Goal: Communication & Community: Answer question/provide support

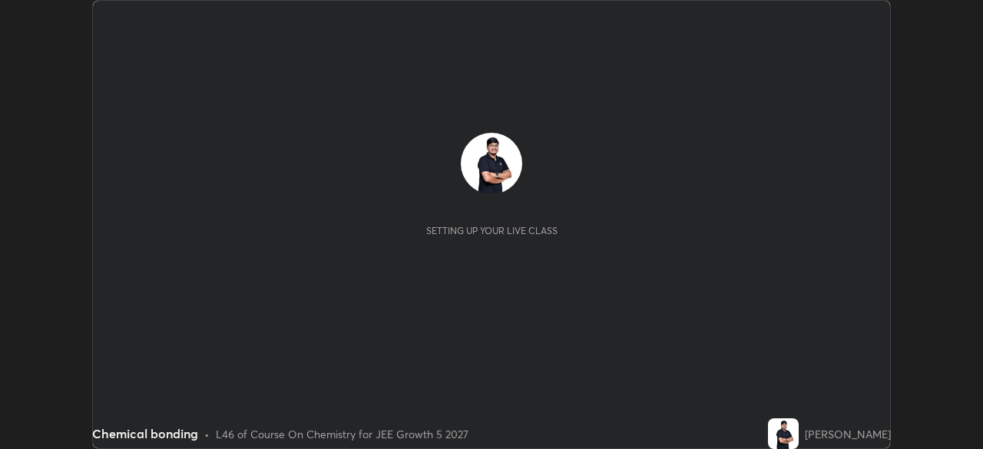
scroll to position [449, 982]
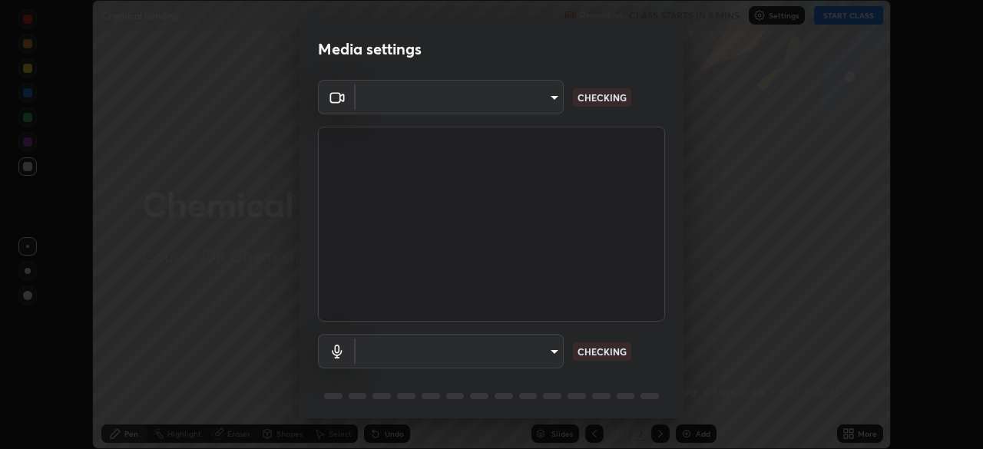
click at [493, 356] on body "Erase all Chemical bonding Recording CLASS STARTS IN 9 MINS Settings START CLAS…" at bounding box center [491, 224] width 983 height 449
type input "05e465ff83a2709560b00517cc20afcec0d8c6759013130505a18faaf77a7109"
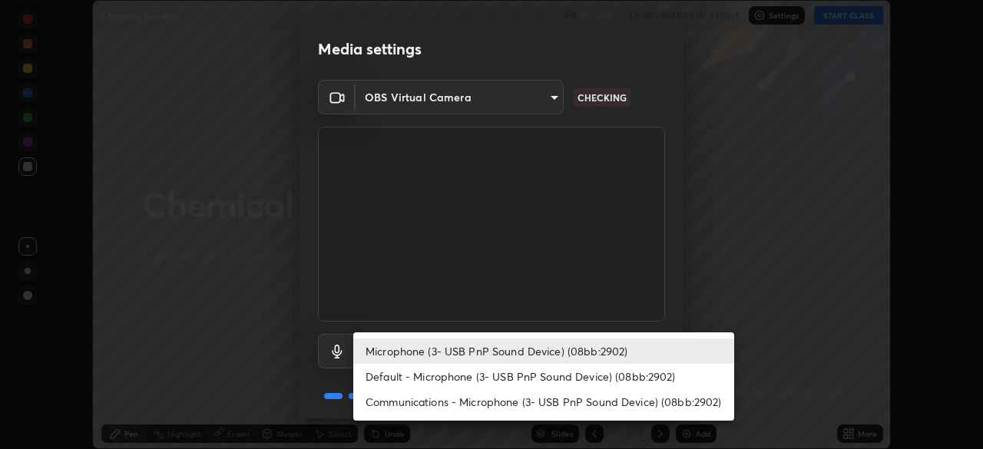
click at [405, 379] on li "Default - Microphone (3- USB PnP Sound Device) (08bb:2902)" at bounding box center [543, 376] width 381 height 25
type input "default"
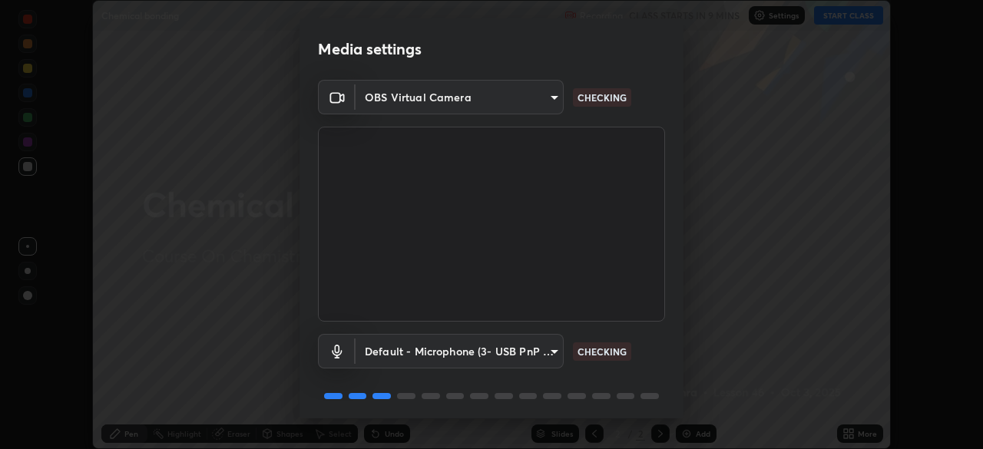
scroll to position [55, 0]
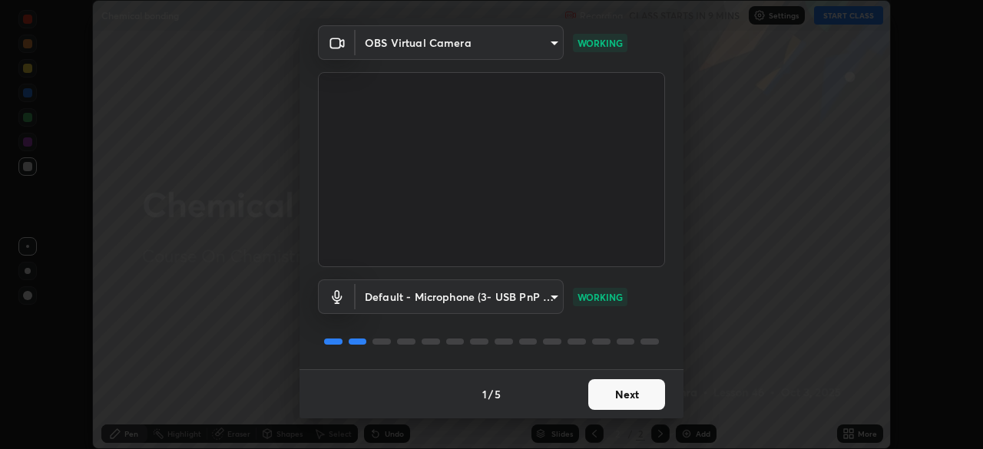
click at [613, 400] on button "Next" at bounding box center [626, 394] width 77 height 31
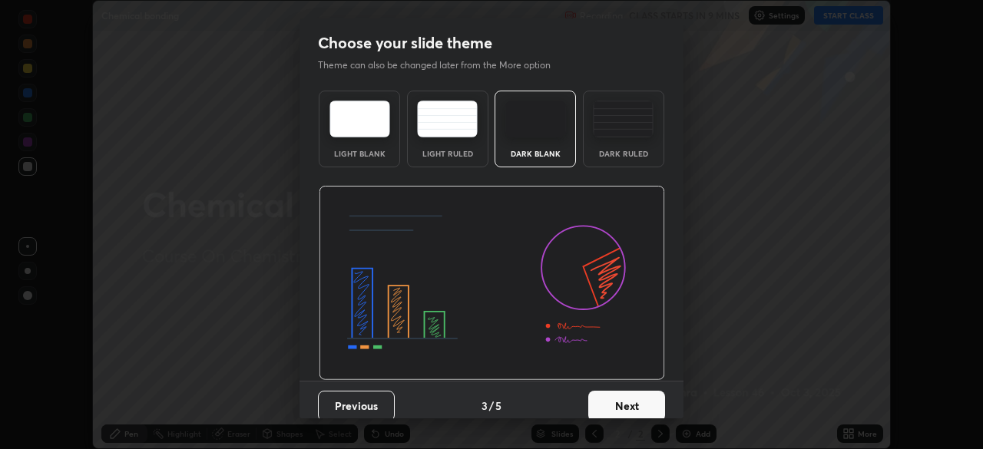
click at [621, 399] on button "Next" at bounding box center [626, 406] width 77 height 31
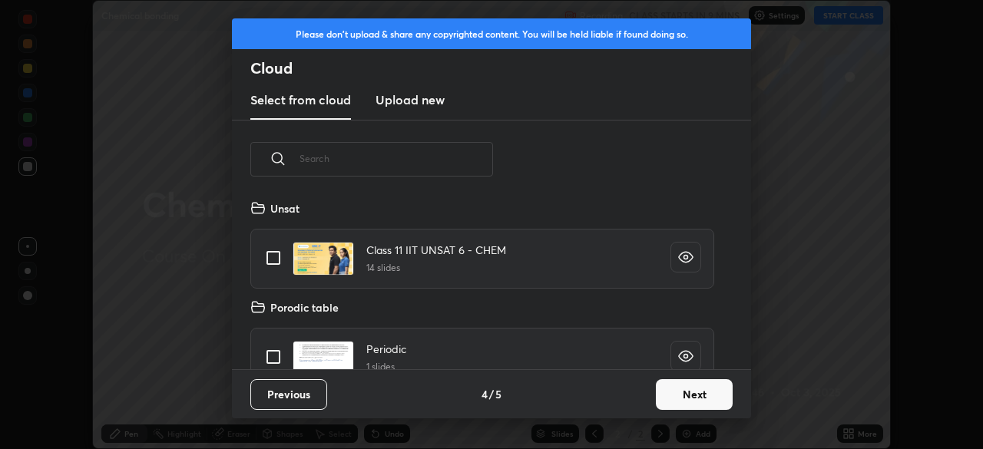
click at [664, 392] on button "Next" at bounding box center [694, 394] width 77 height 31
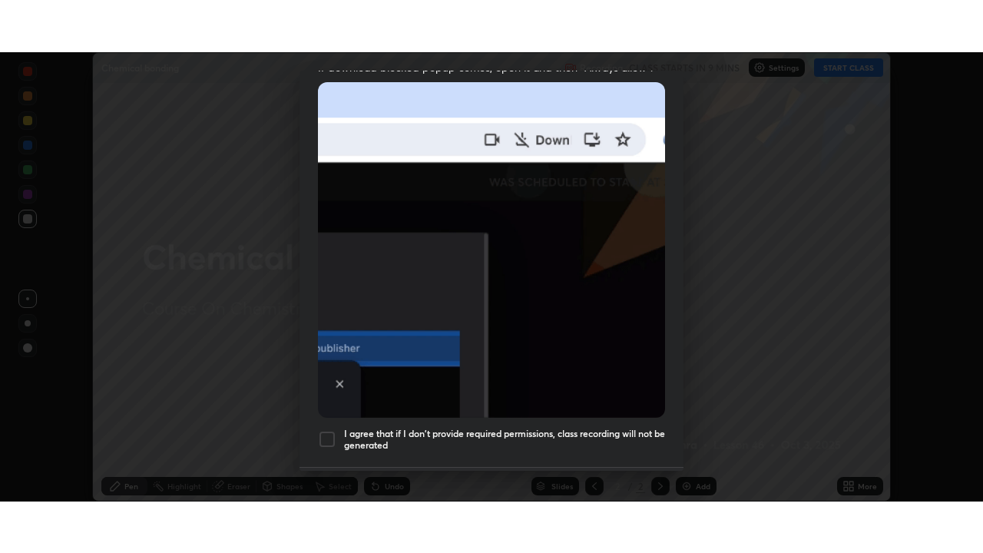
scroll to position [368, 0]
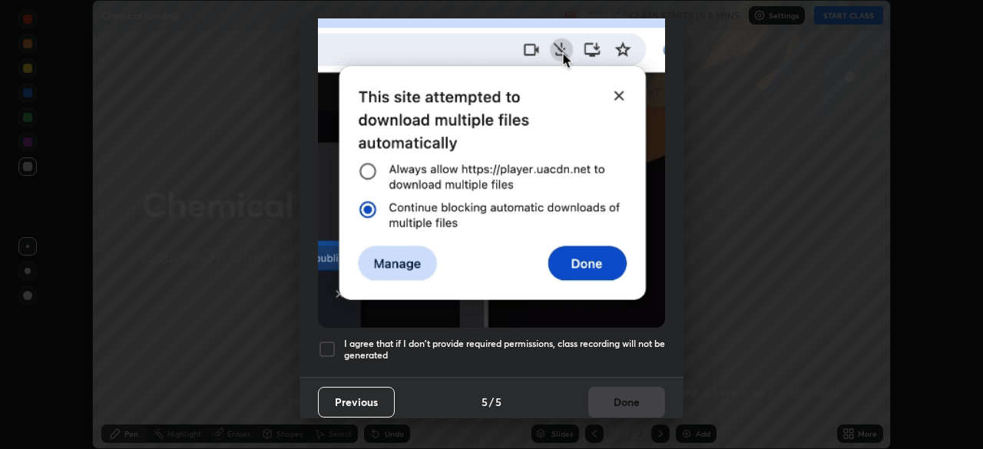
click at [326, 340] on div at bounding box center [327, 349] width 18 height 18
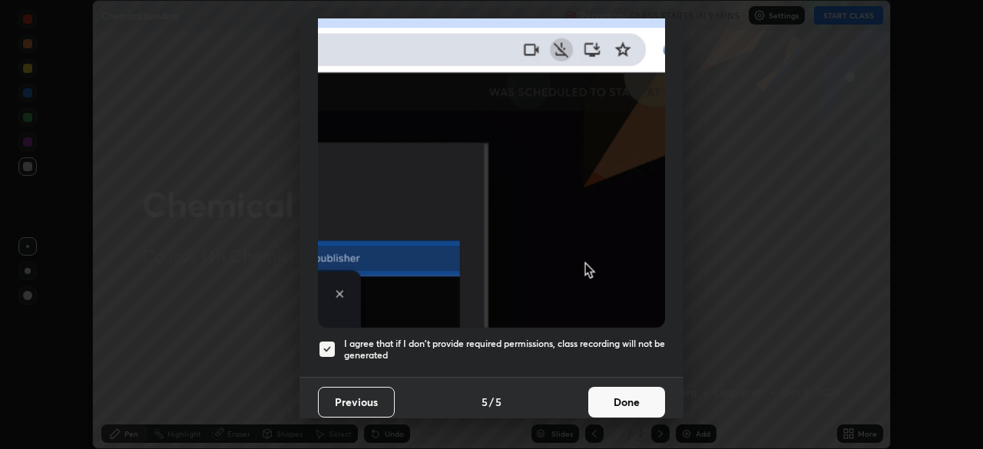
click at [609, 395] on button "Done" at bounding box center [626, 402] width 77 height 31
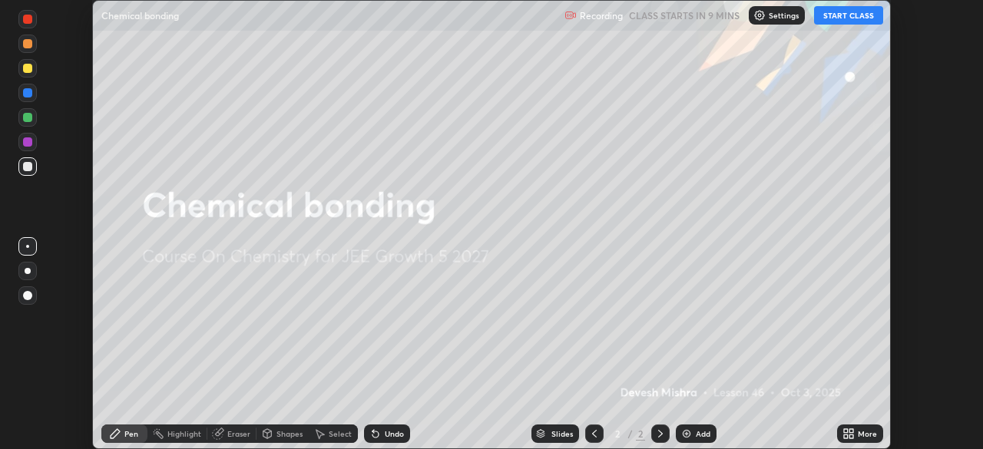
click at [832, 16] on button "START CLASS" at bounding box center [848, 15] width 69 height 18
click at [843, 431] on icon at bounding box center [849, 434] width 12 height 12
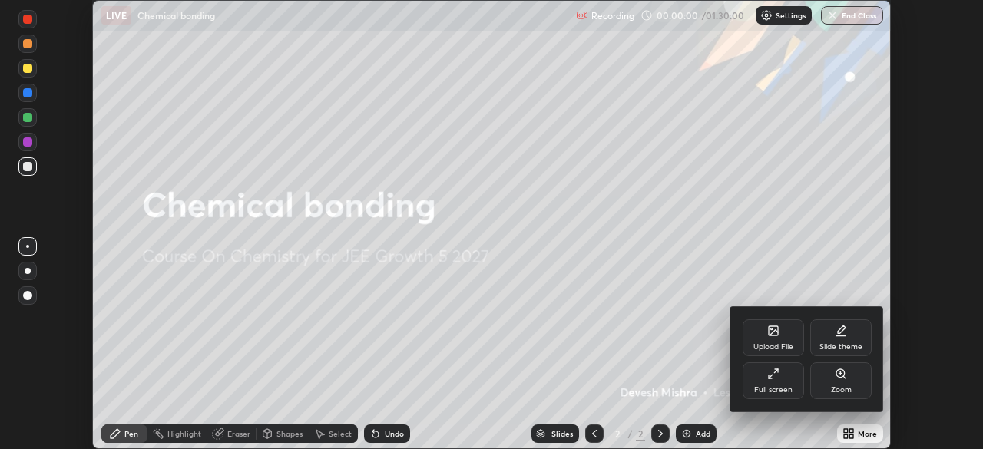
click at [760, 373] on div "Full screen" at bounding box center [773, 381] width 61 height 37
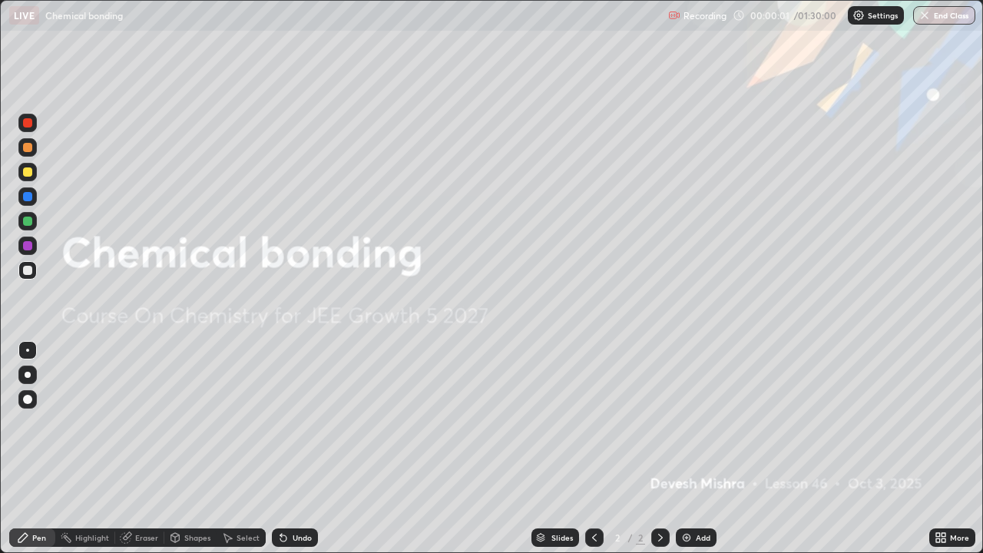
scroll to position [553, 983]
click at [685, 449] on img at bounding box center [686, 537] width 12 height 12
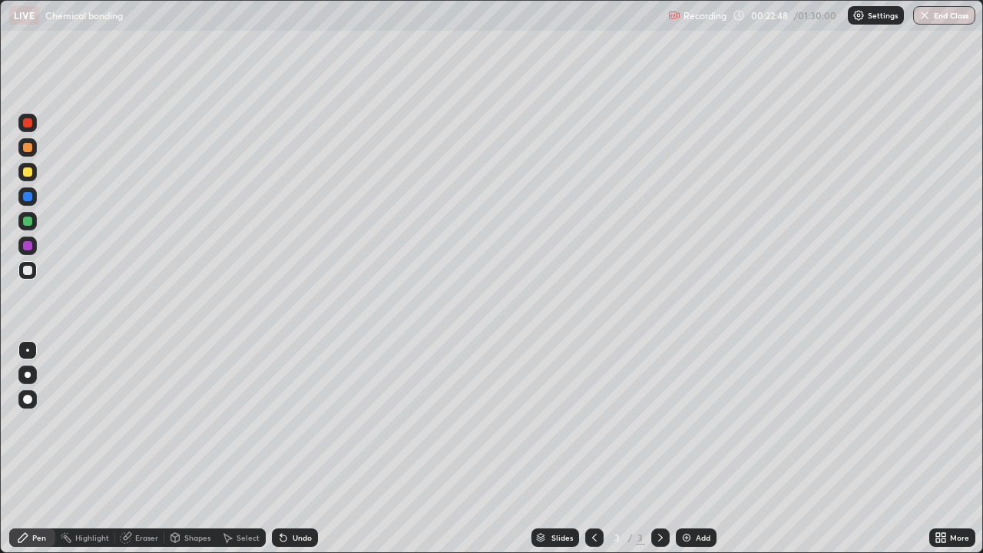
click at [952, 449] on div "More" at bounding box center [952, 537] width 46 height 18
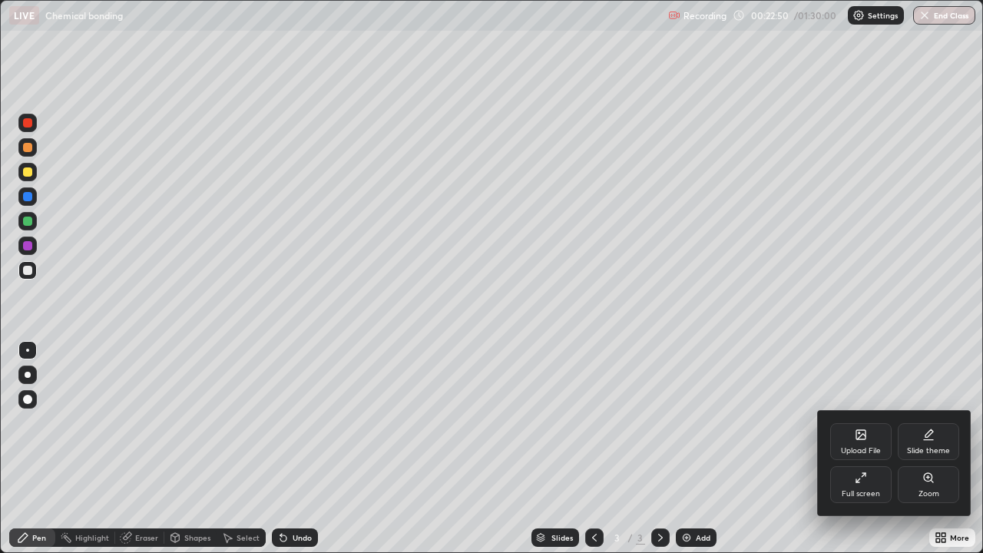
click at [857, 445] on div "Upload File" at bounding box center [860, 441] width 61 height 37
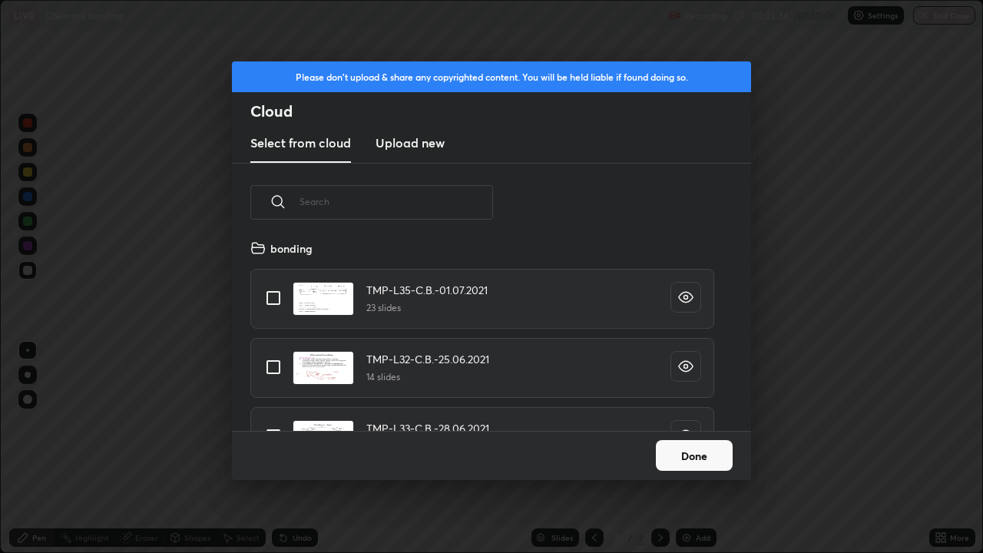
scroll to position [3004, 0]
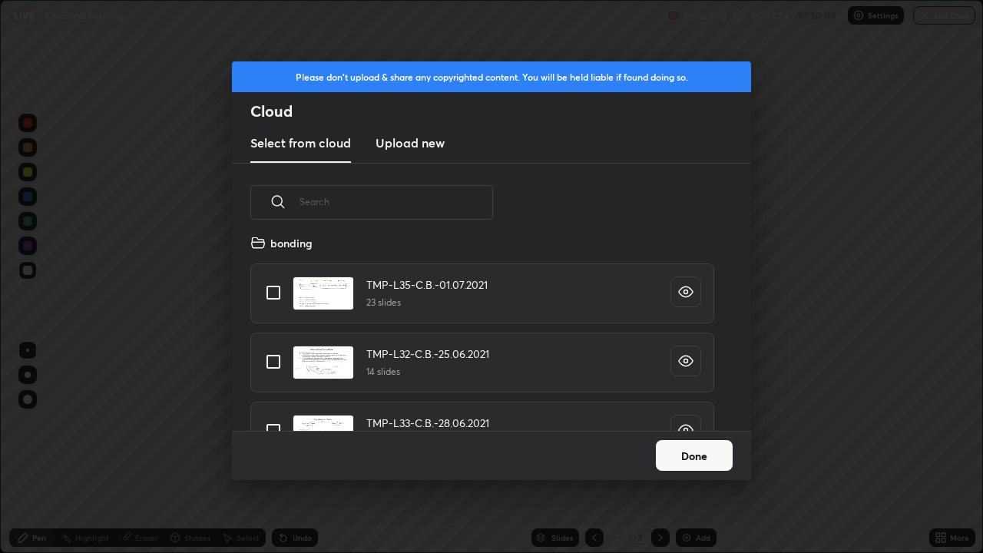
click at [272, 359] on input "grid" at bounding box center [273, 362] width 32 height 32
checkbox input "true"
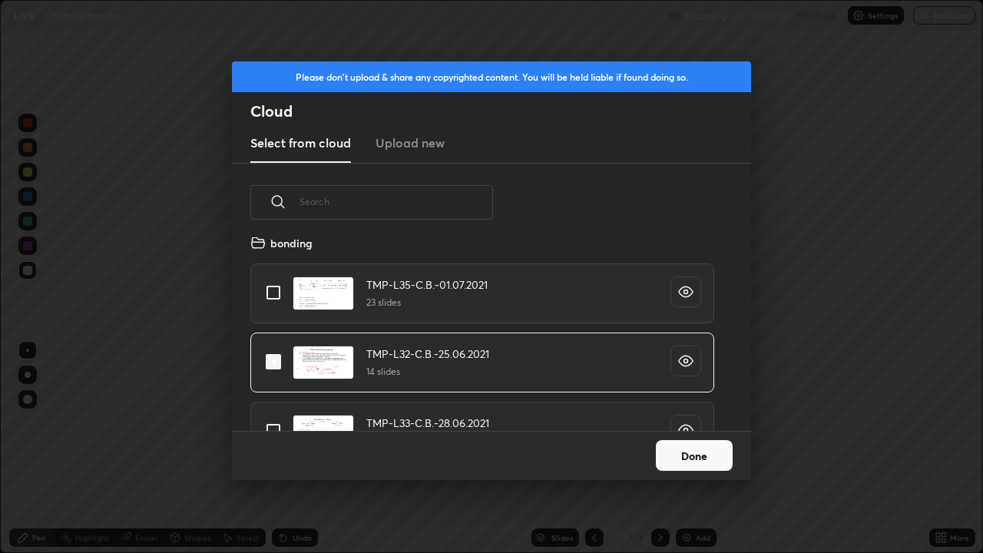
click at [680, 449] on button "Done" at bounding box center [694, 455] width 77 height 31
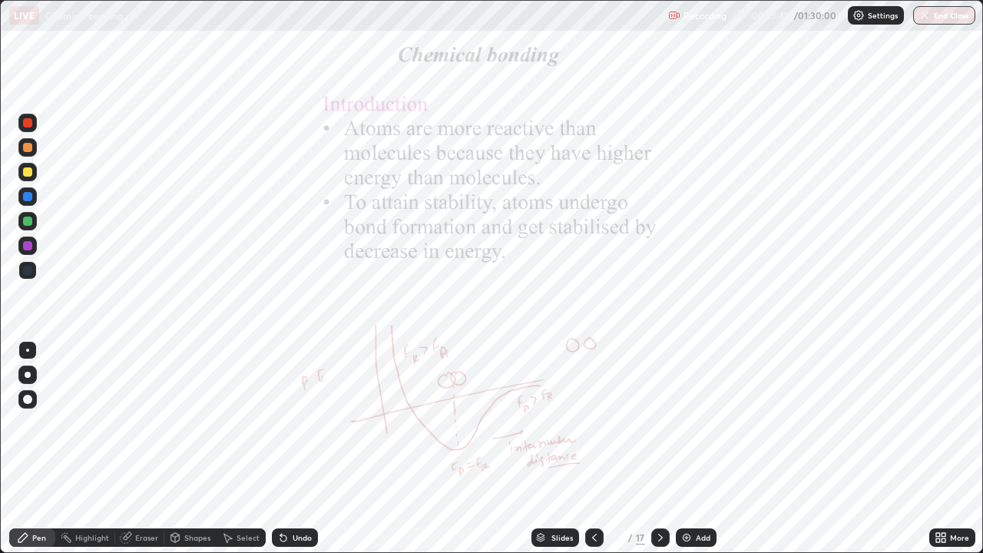
click at [943, 449] on icon at bounding box center [944, 540] width 4 height 4
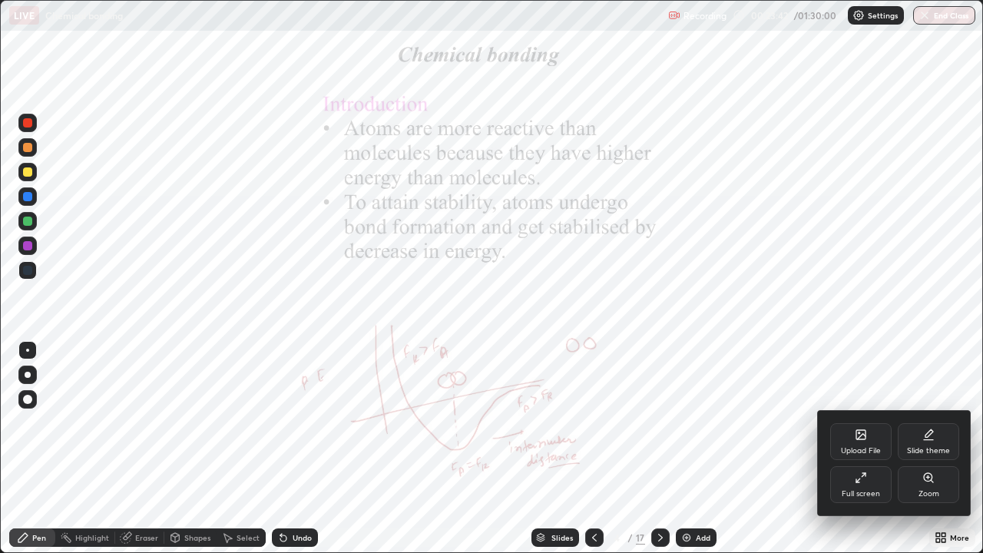
click at [921, 449] on div "Zoom" at bounding box center [928, 484] width 61 height 37
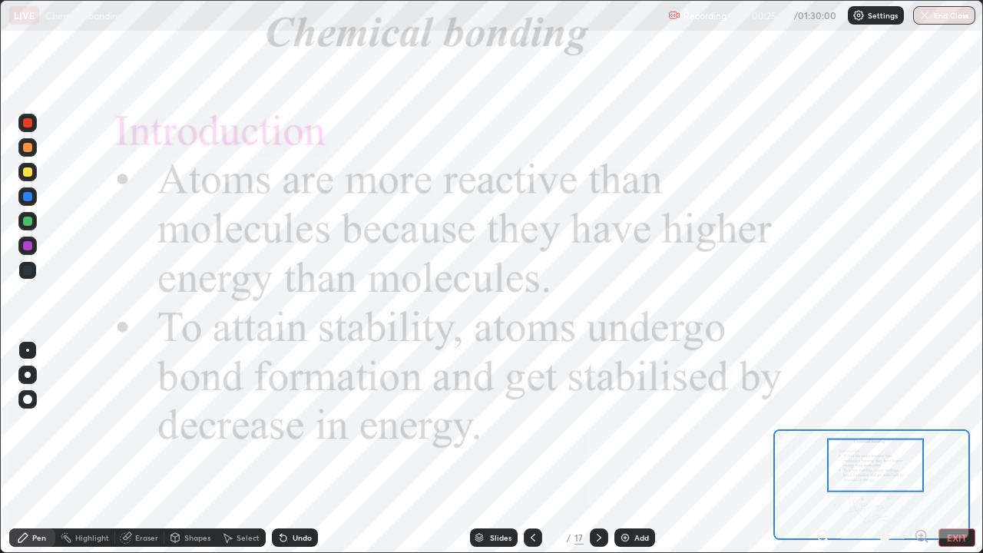
click at [121, 449] on icon at bounding box center [126, 538] width 10 height 10
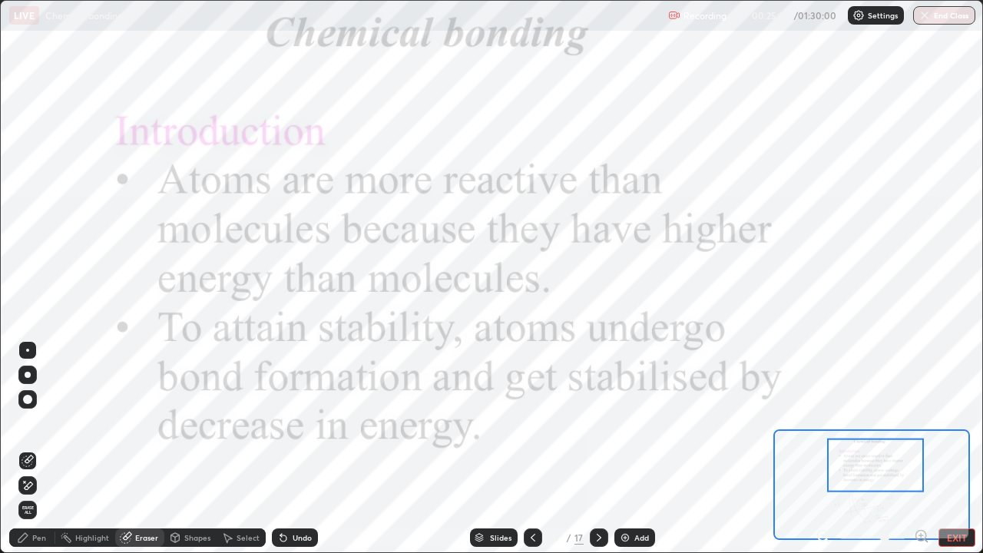
click at [33, 449] on div "Pen" at bounding box center [39, 538] width 14 height 8
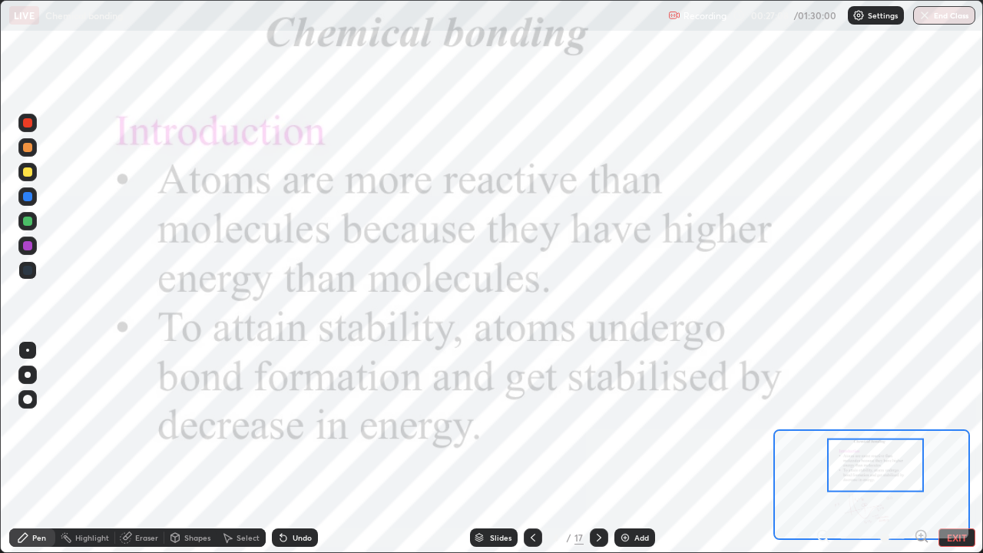
click at [598, 449] on icon at bounding box center [599, 537] width 12 height 12
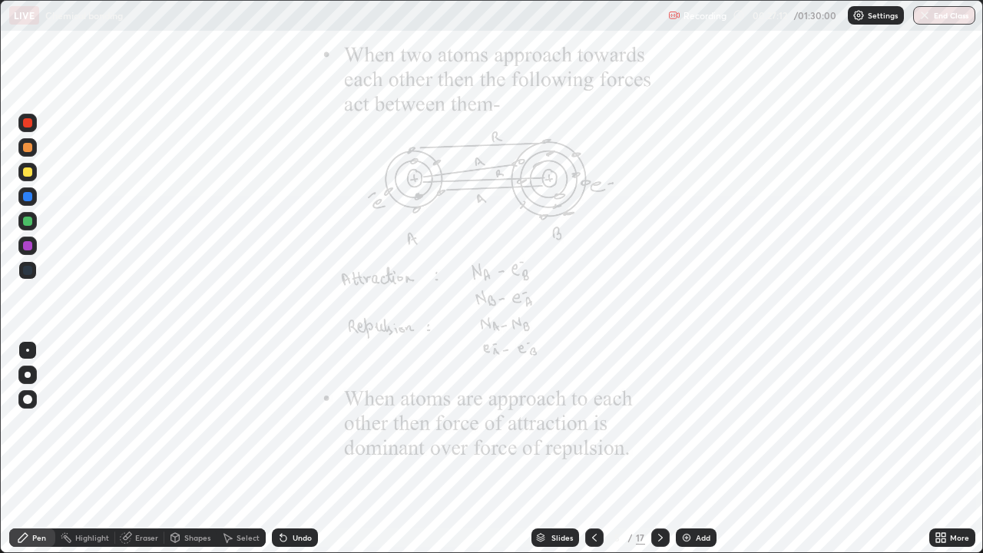
click at [938, 449] on icon at bounding box center [938, 535] width 4 height 4
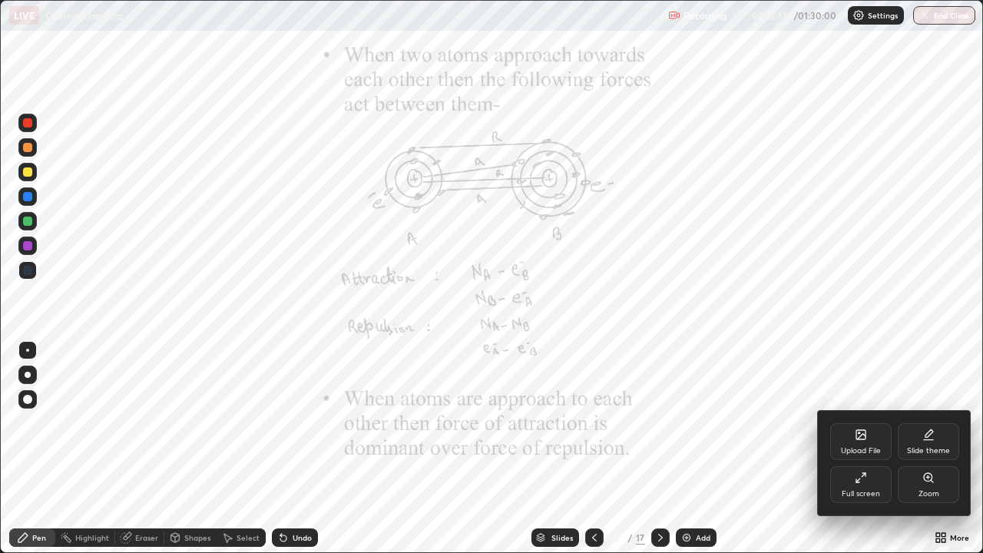
click at [920, 449] on div "Zoom" at bounding box center [929, 494] width 21 height 8
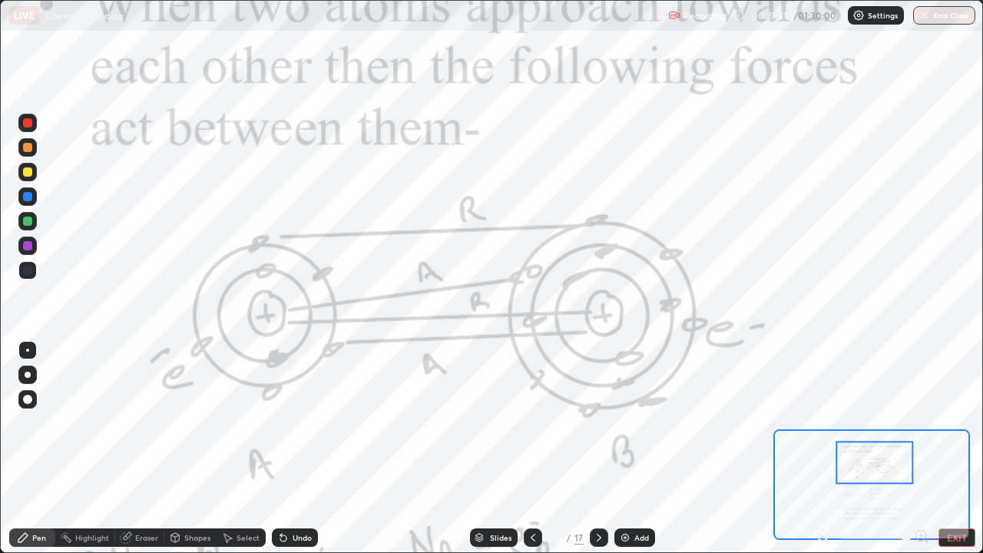
click at [28, 126] on div at bounding box center [27, 122] width 9 height 9
click at [0, 402] on div "Setting up your live class" at bounding box center [491, 276] width 983 height 553
click at [27, 223] on div at bounding box center [27, 221] width 9 height 9
click at [27, 270] on div at bounding box center [27, 270] width 9 height 9
click at [28, 247] on div at bounding box center [27, 245] width 9 height 9
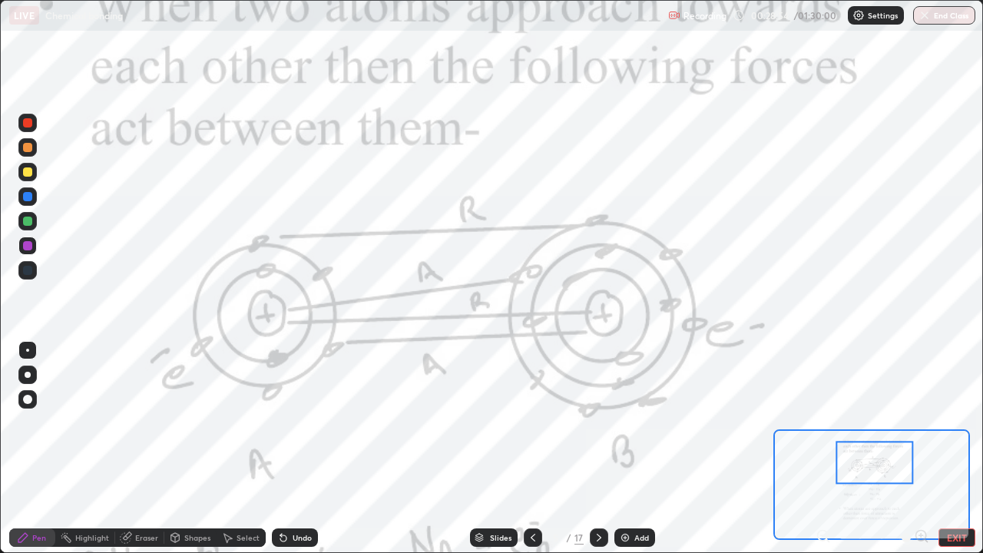
click at [25, 223] on div at bounding box center [27, 221] width 9 height 9
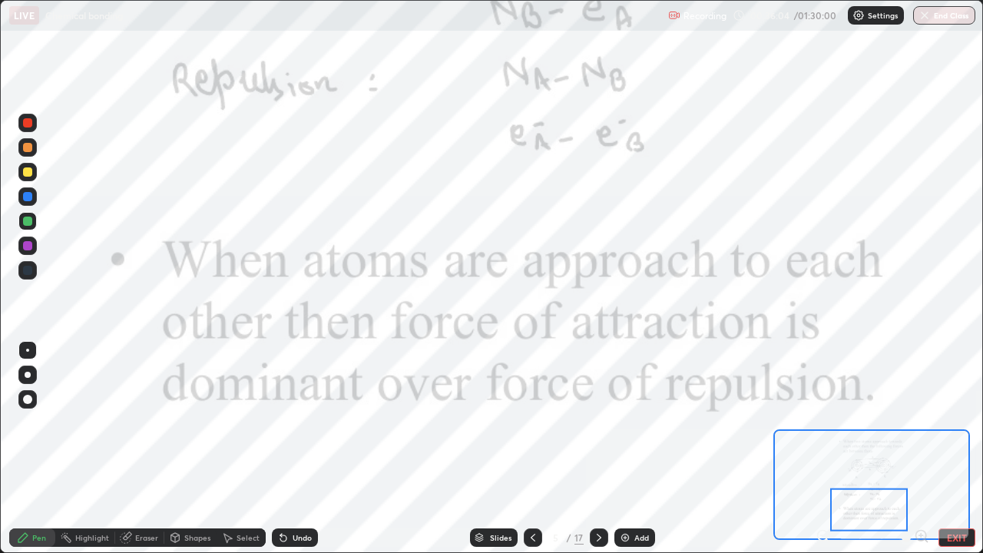
click at [598, 449] on icon at bounding box center [599, 537] width 12 height 12
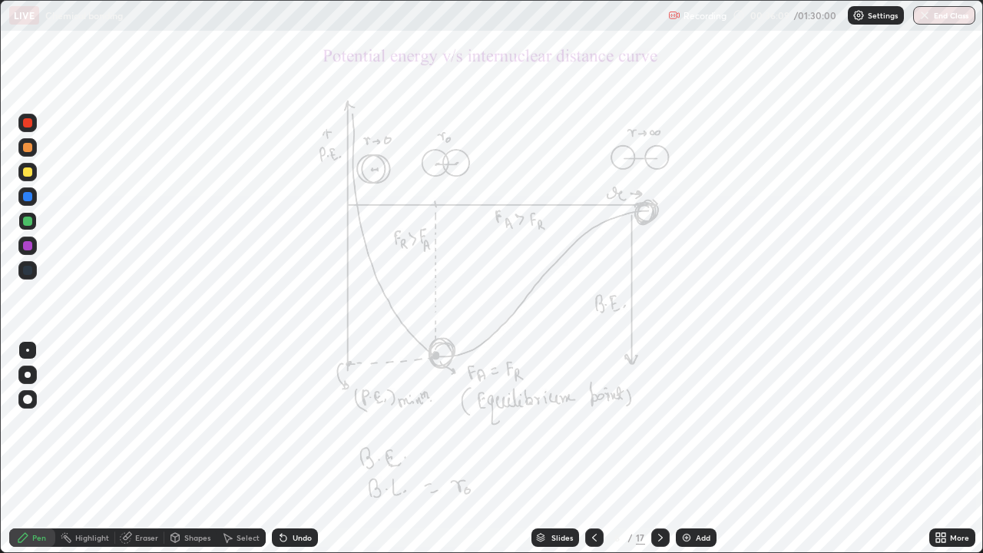
click at [600, 449] on div at bounding box center [594, 537] width 18 height 18
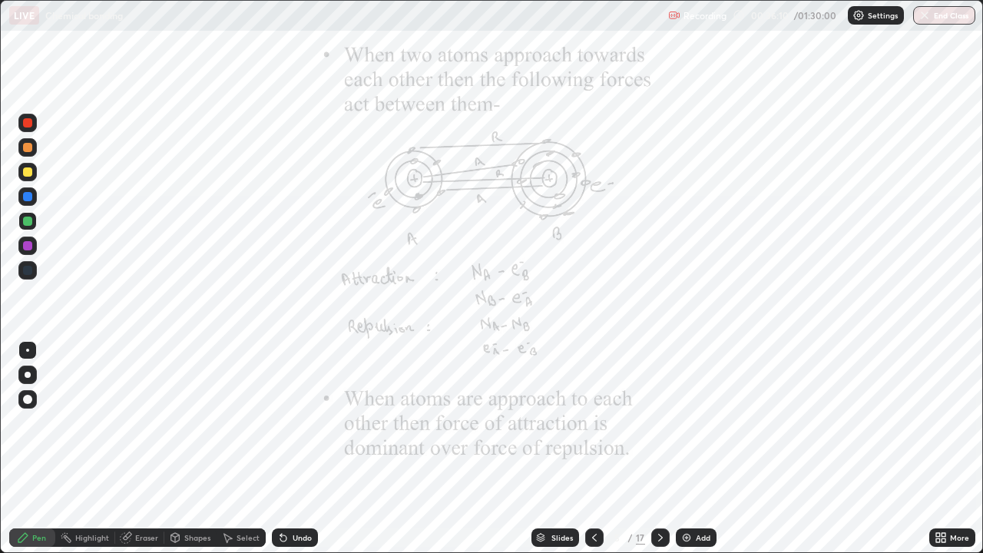
click at [687, 449] on img at bounding box center [686, 537] width 12 height 12
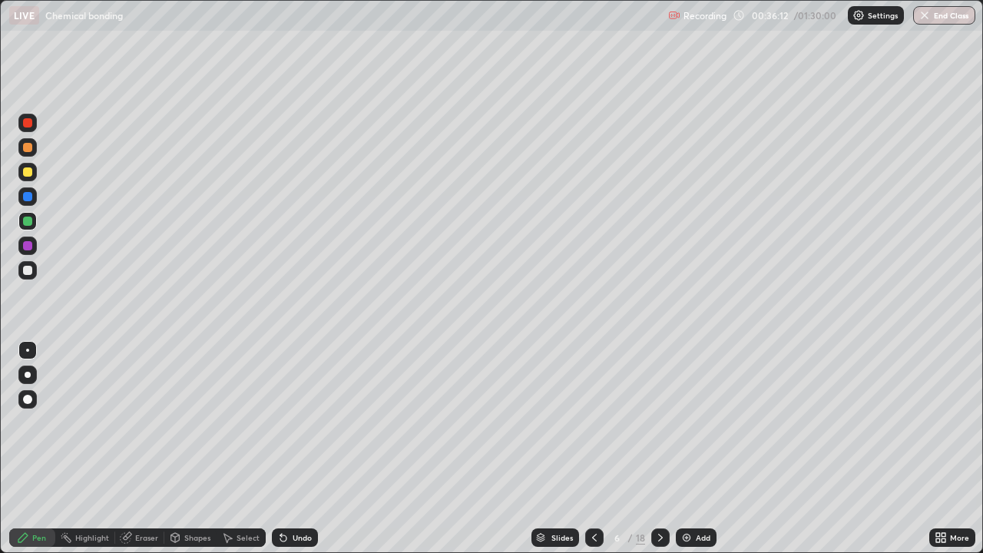
click at [28, 271] on div at bounding box center [27, 270] width 9 height 9
click at [181, 449] on div "Shapes" at bounding box center [190, 537] width 52 height 18
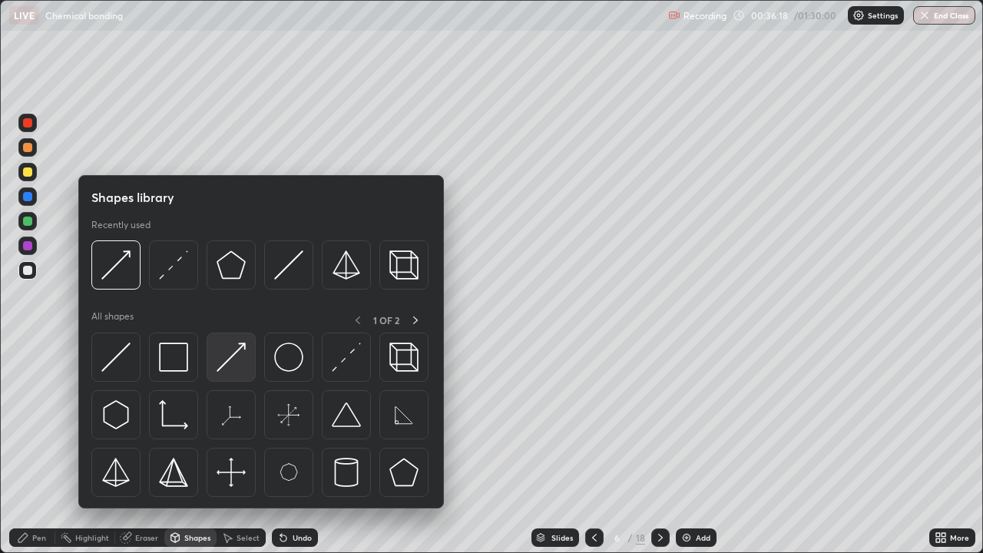
click at [230, 366] on img at bounding box center [231, 357] width 29 height 29
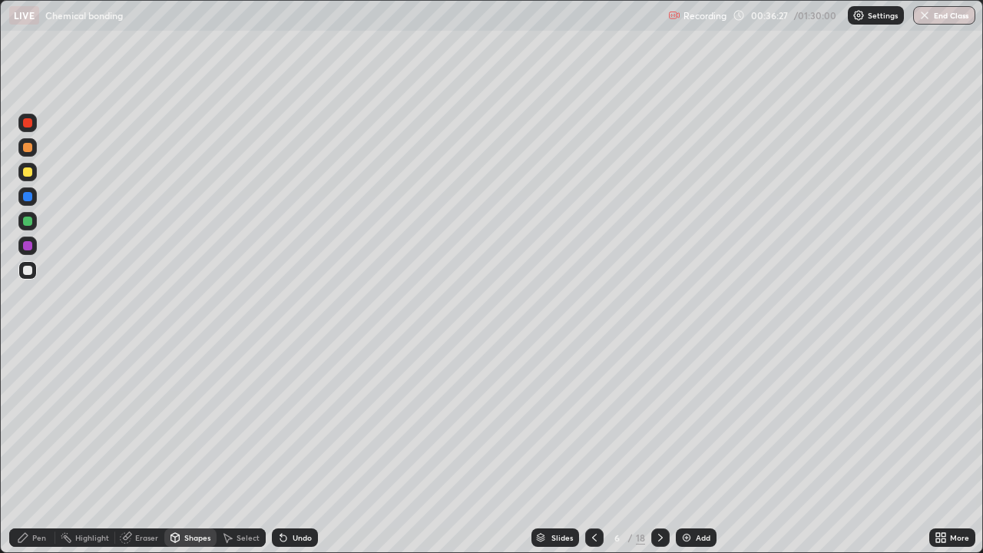
click at [25, 222] on div at bounding box center [27, 221] width 9 height 9
click at [40, 449] on div "Pen" at bounding box center [39, 538] width 14 height 8
click at [28, 199] on div at bounding box center [27, 196] width 9 height 9
click at [27, 172] on div at bounding box center [27, 171] width 9 height 9
click at [27, 222] on div at bounding box center [27, 221] width 9 height 9
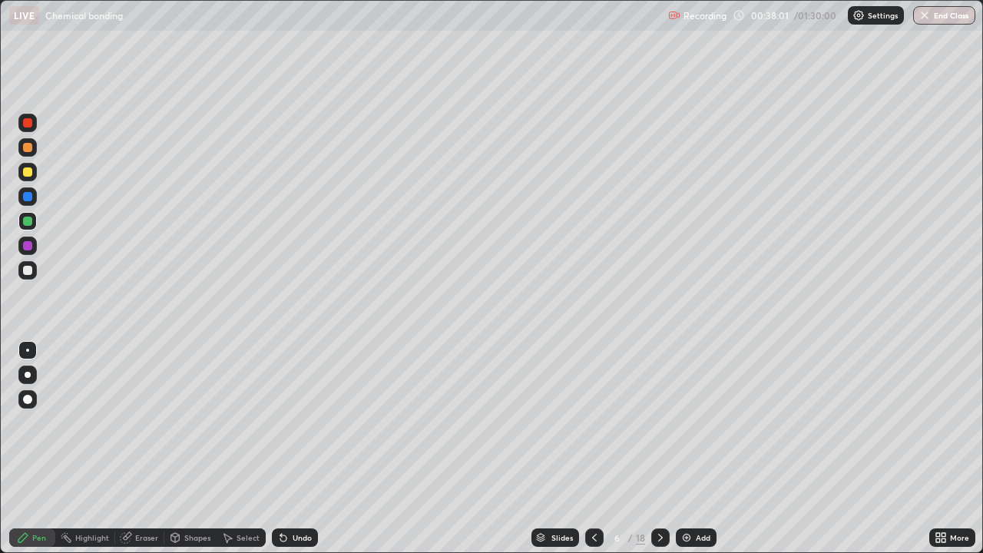
click at [28, 175] on div at bounding box center [27, 171] width 9 height 9
click at [25, 197] on div at bounding box center [27, 196] width 9 height 9
click at [283, 449] on icon at bounding box center [283, 538] width 6 height 6
click at [28, 175] on div at bounding box center [27, 171] width 9 height 9
click at [28, 126] on div at bounding box center [27, 122] width 9 height 9
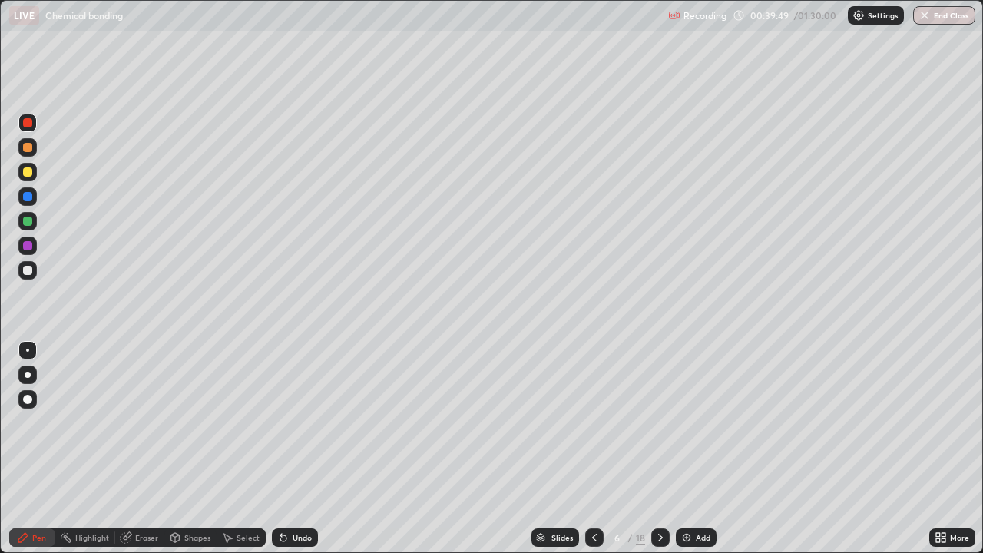
click at [27, 172] on div at bounding box center [27, 171] width 9 height 9
click at [30, 125] on div at bounding box center [27, 122] width 9 height 9
click at [26, 198] on div at bounding box center [27, 196] width 9 height 9
click at [27, 220] on div at bounding box center [27, 221] width 9 height 9
click at [25, 198] on div at bounding box center [27, 196] width 9 height 9
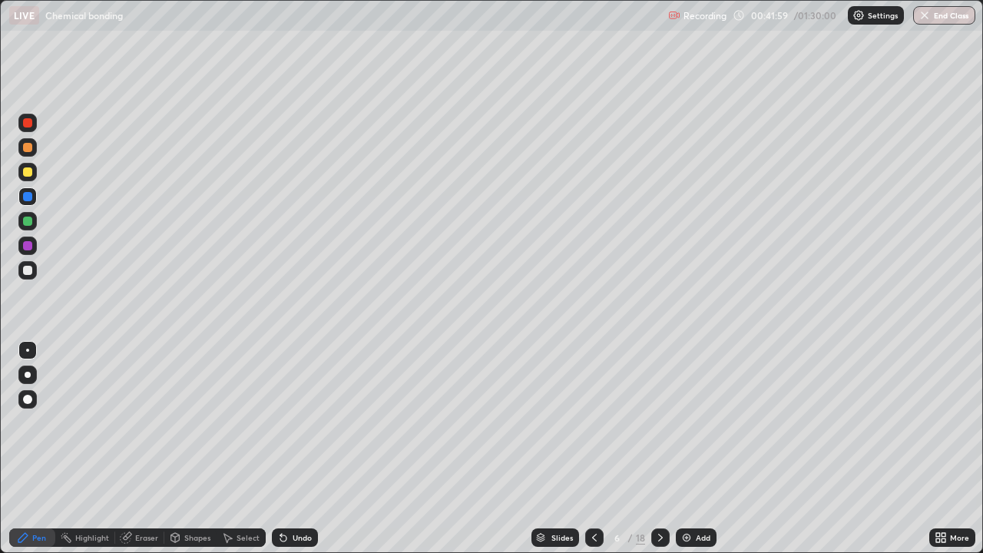
click at [280, 449] on icon at bounding box center [283, 538] width 6 height 6
click at [280, 449] on icon at bounding box center [281, 535] width 2 height 2
click at [283, 449] on icon at bounding box center [283, 538] width 6 height 6
click at [280, 449] on icon at bounding box center [283, 538] width 6 height 6
click at [28, 173] on div at bounding box center [27, 171] width 9 height 9
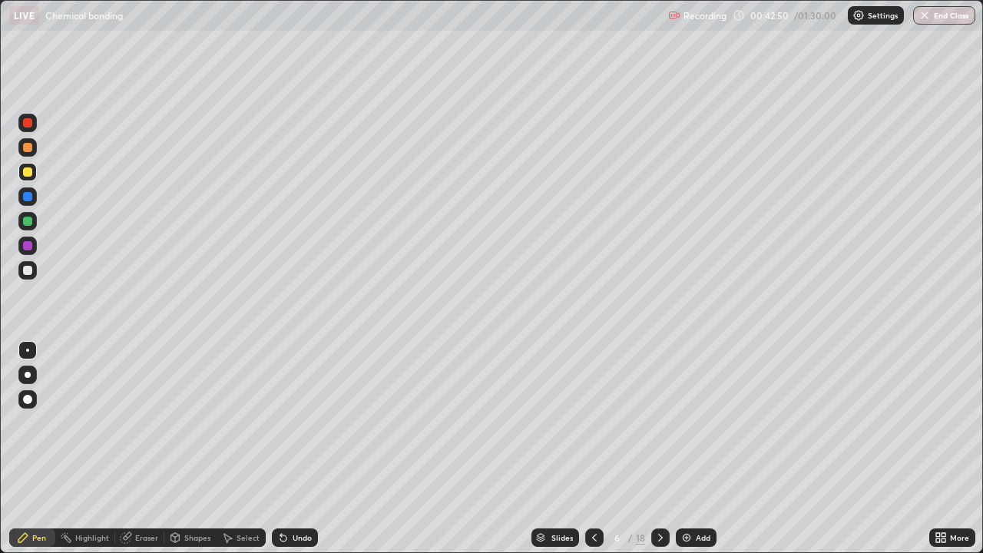
click at [280, 449] on icon at bounding box center [283, 538] width 6 height 6
click at [26, 198] on div at bounding box center [27, 196] width 9 height 9
click at [28, 249] on div at bounding box center [27, 245] width 9 height 9
click at [25, 197] on div at bounding box center [27, 196] width 9 height 9
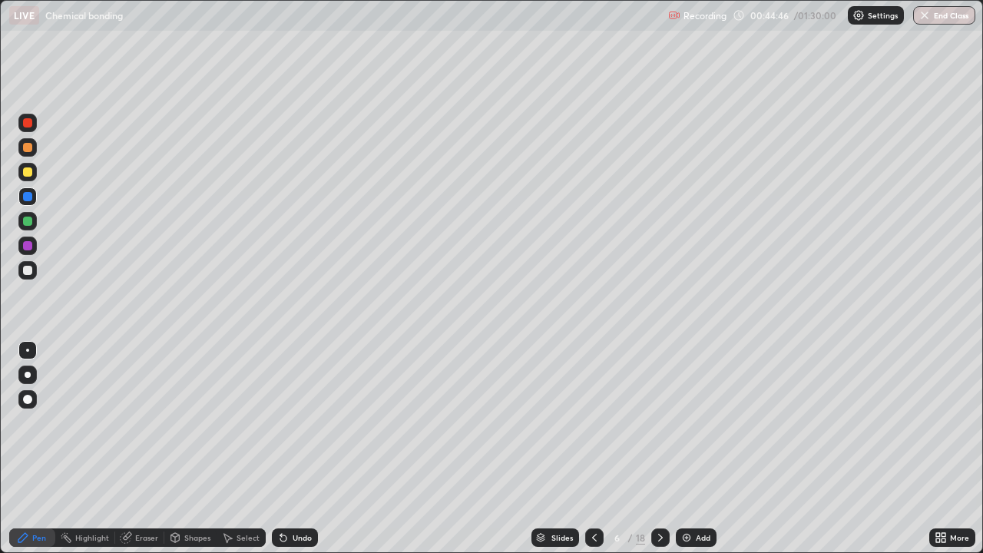
click at [28, 174] on div at bounding box center [27, 171] width 9 height 9
click at [25, 130] on div at bounding box center [27, 123] width 18 height 18
click at [27, 223] on div at bounding box center [27, 221] width 9 height 9
click at [131, 449] on div "Eraser" at bounding box center [139, 537] width 49 height 18
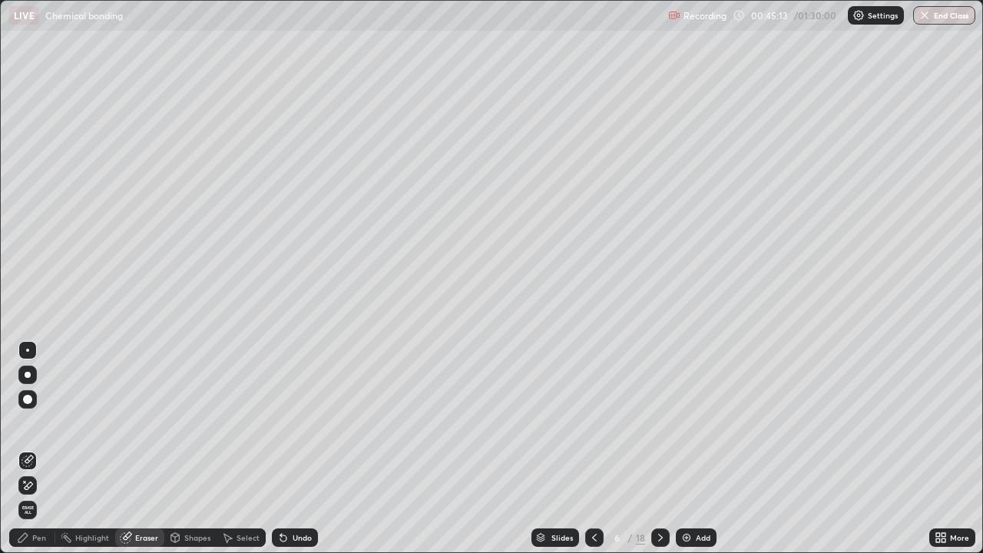
click at [237, 449] on div "Select" at bounding box center [248, 538] width 23 height 8
click at [180, 449] on div "Shapes" at bounding box center [190, 537] width 52 height 18
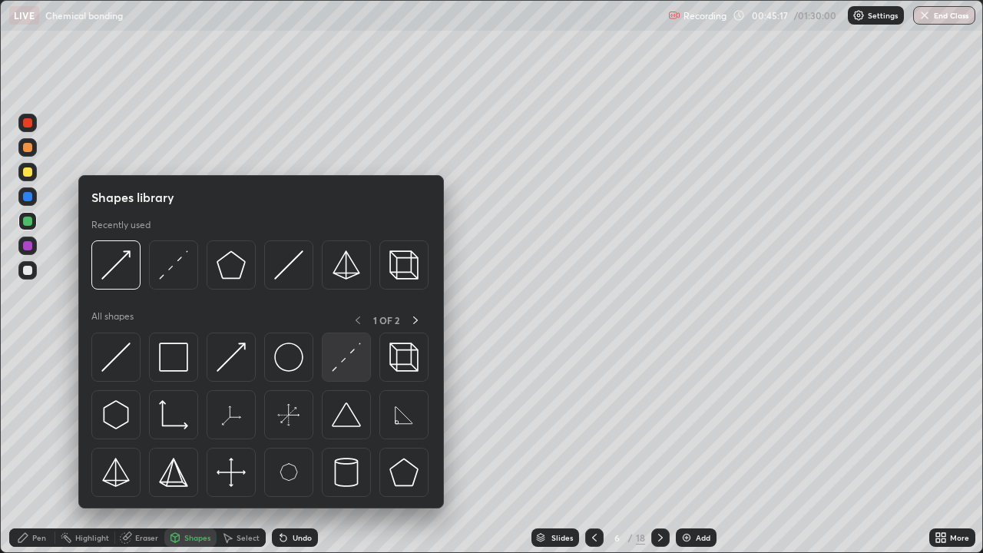
click at [345, 360] on img at bounding box center [346, 357] width 29 height 29
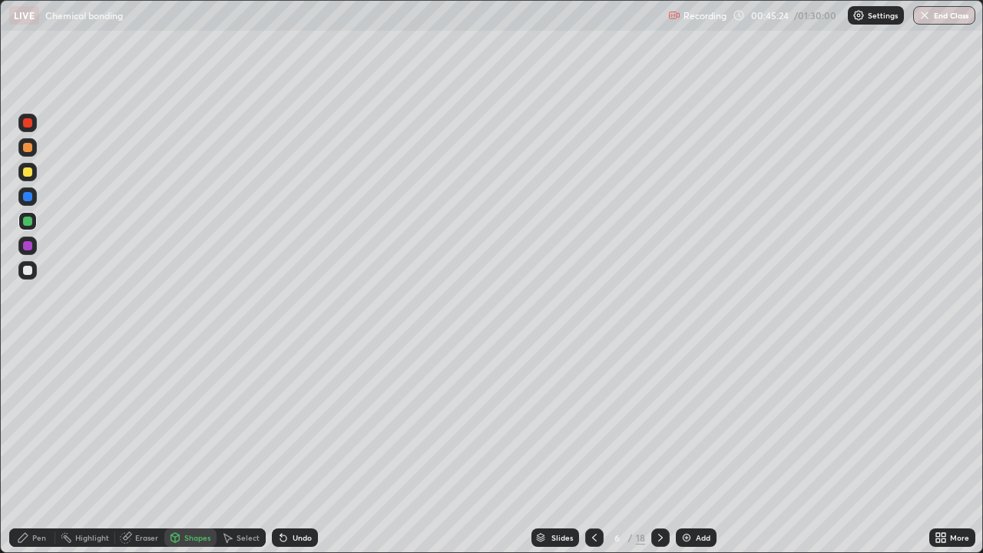
click at [25, 199] on div at bounding box center [27, 196] width 9 height 9
click at [28, 273] on div at bounding box center [27, 270] width 9 height 9
click at [40, 449] on div "Pen" at bounding box center [39, 538] width 14 height 8
click at [128, 449] on icon at bounding box center [126, 538] width 10 height 10
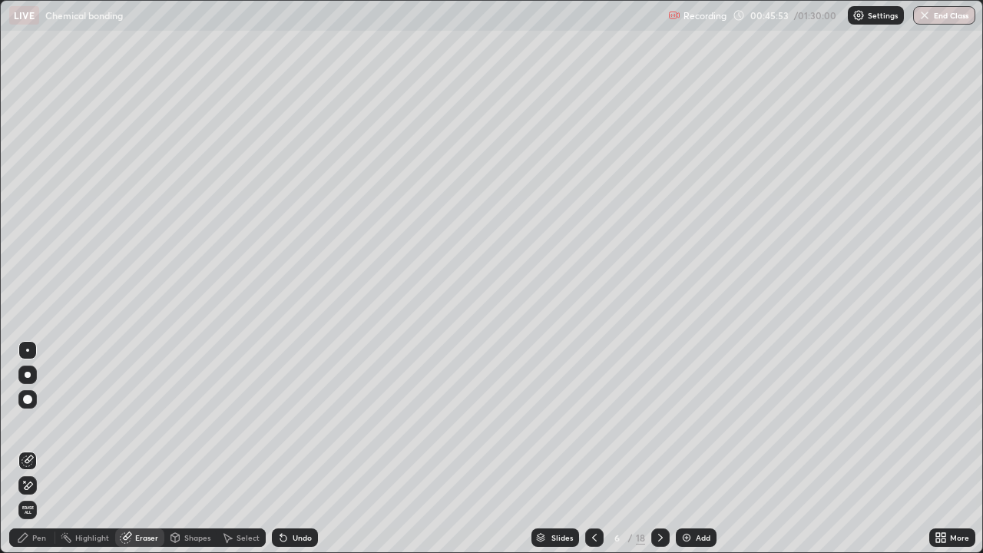
click at [26, 449] on icon at bounding box center [22, 537] width 9 height 9
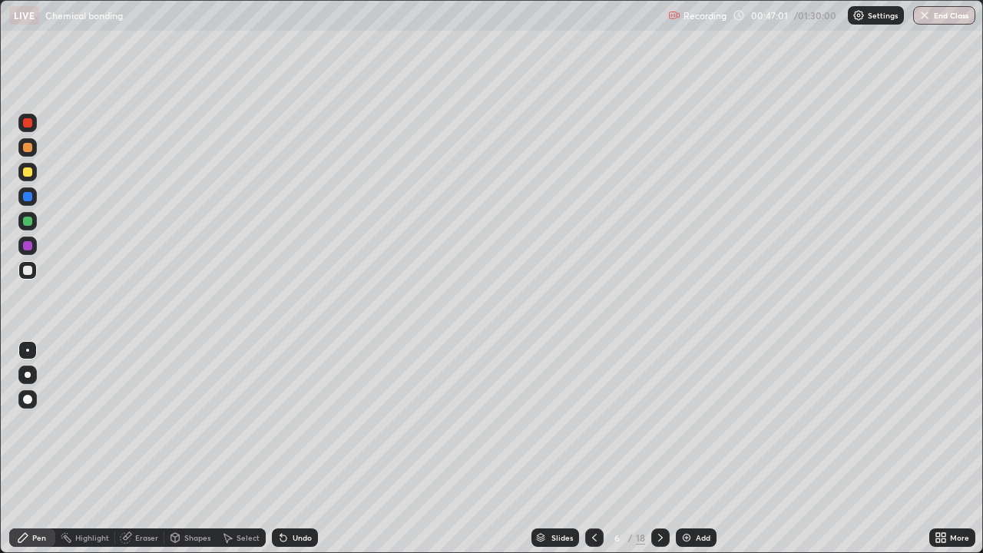
click at [590, 449] on icon at bounding box center [594, 537] width 12 height 12
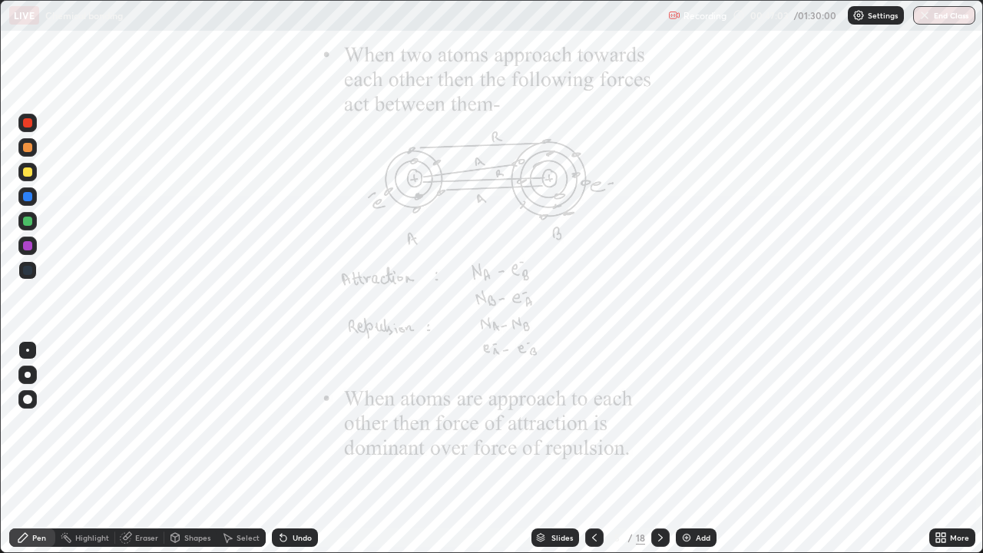
click at [657, 449] on icon at bounding box center [660, 537] width 12 height 12
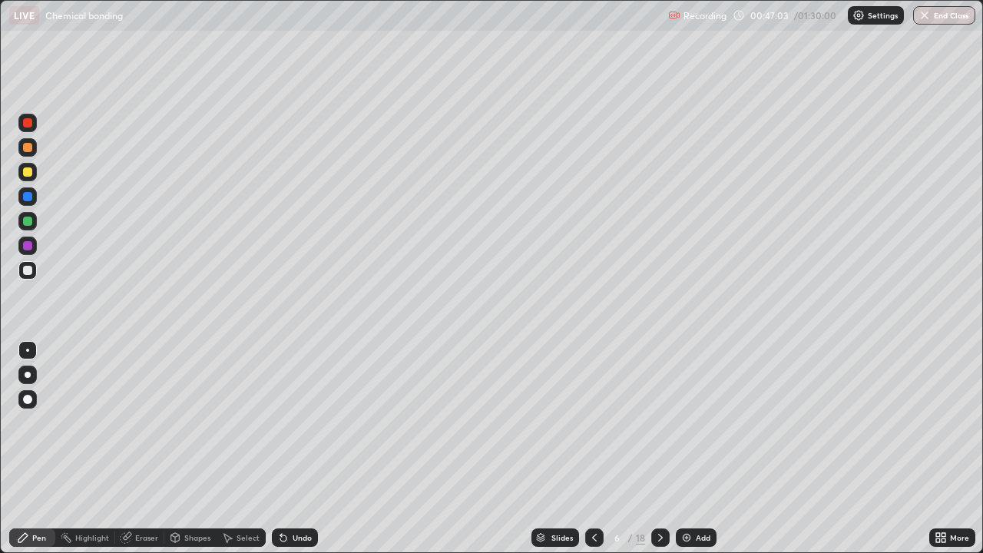
click at [659, 449] on icon at bounding box center [660, 537] width 12 height 12
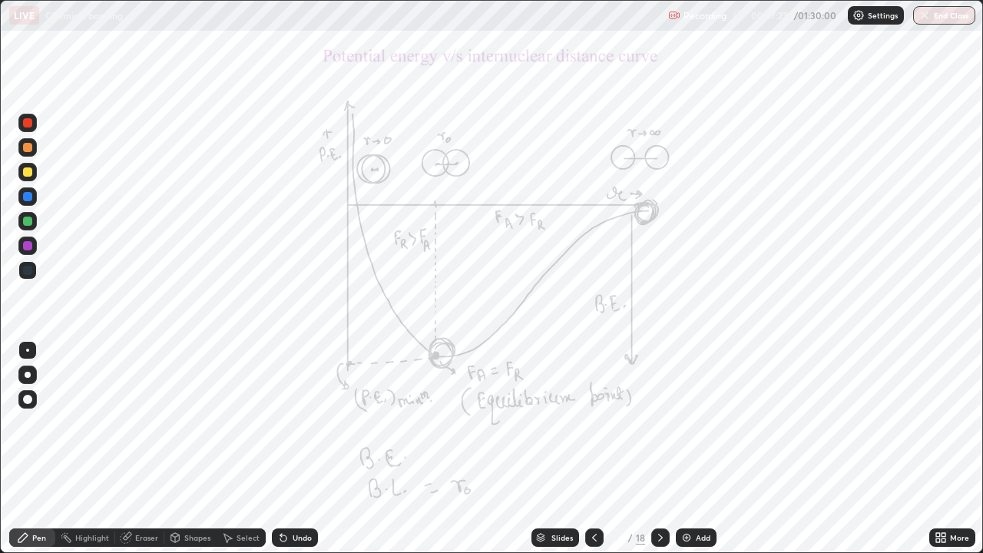
click at [657, 449] on icon at bounding box center [660, 537] width 12 height 12
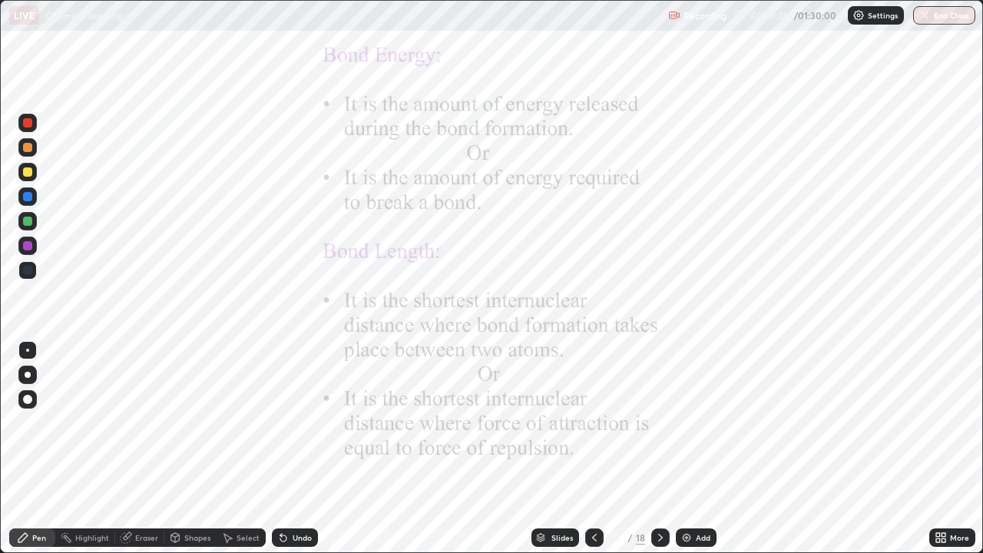
click at [593, 449] on icon at bounding box center [594, 537] width 12 height 12
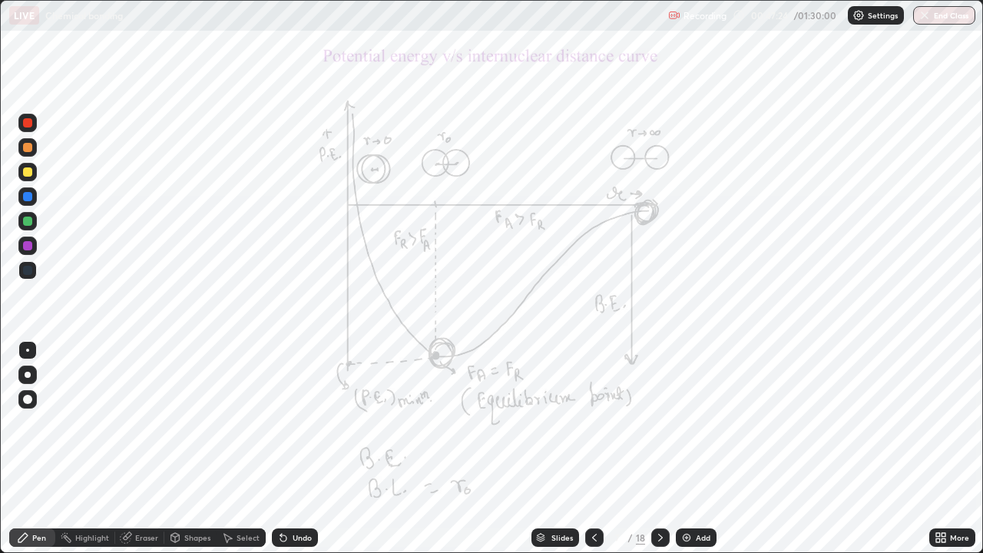
click at [585, 449] on div at bounding box center [594, 537] width 18 height 18
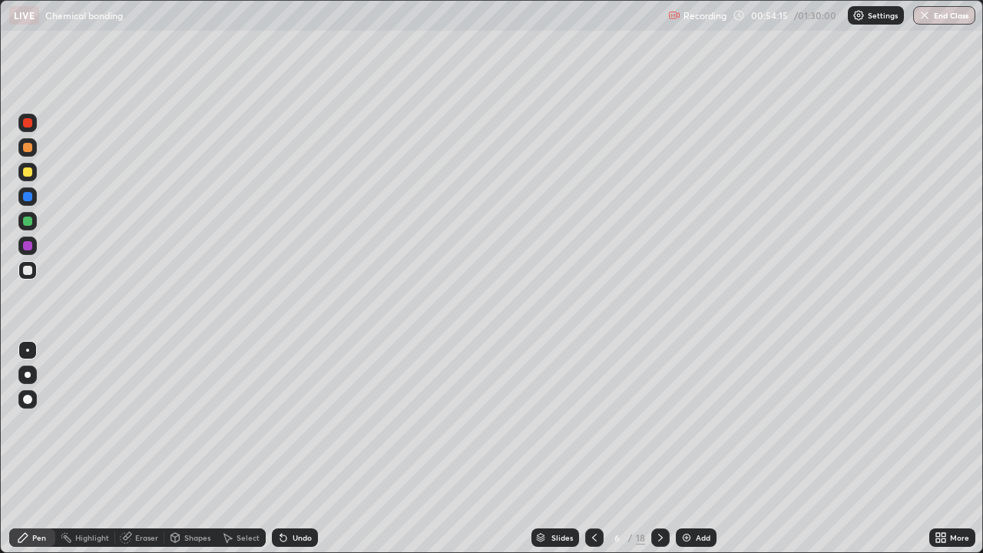
click at [657, 449] on icon at bounding box center [660, 537] width 12 height 12
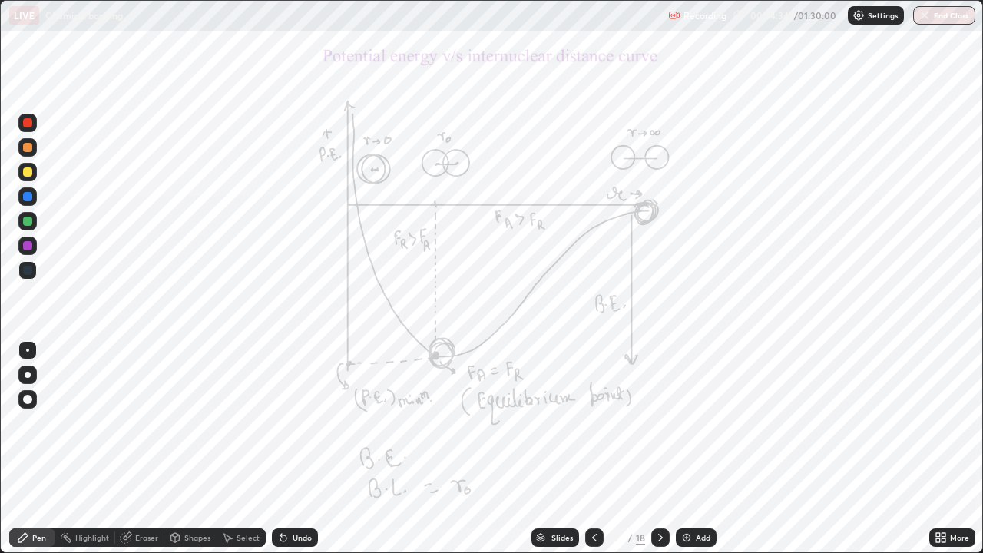
click at [659, 449] on icon at bounding box center [660, 537] width 12 height 12
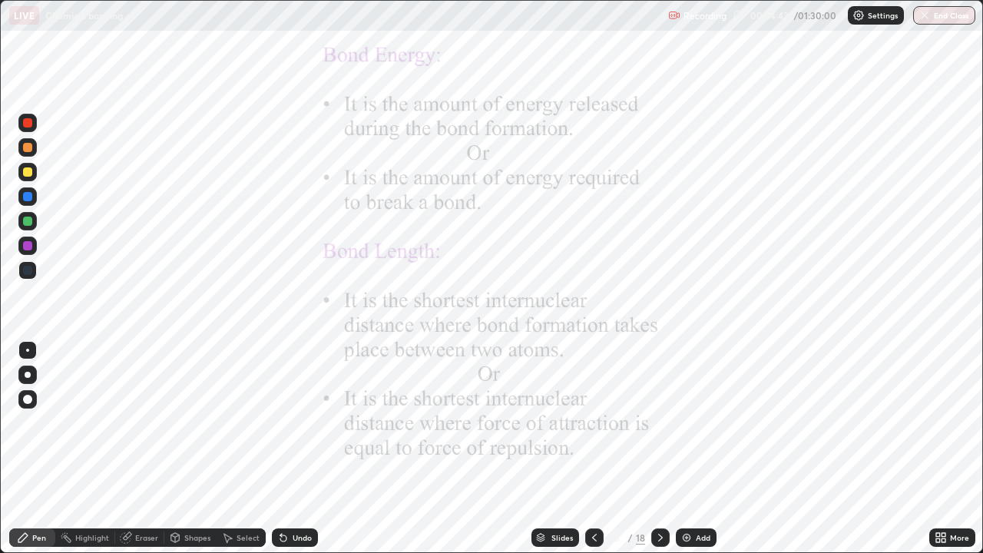
click at [937, 449] on icon at bounding box center [938, 535] width 4 height 4
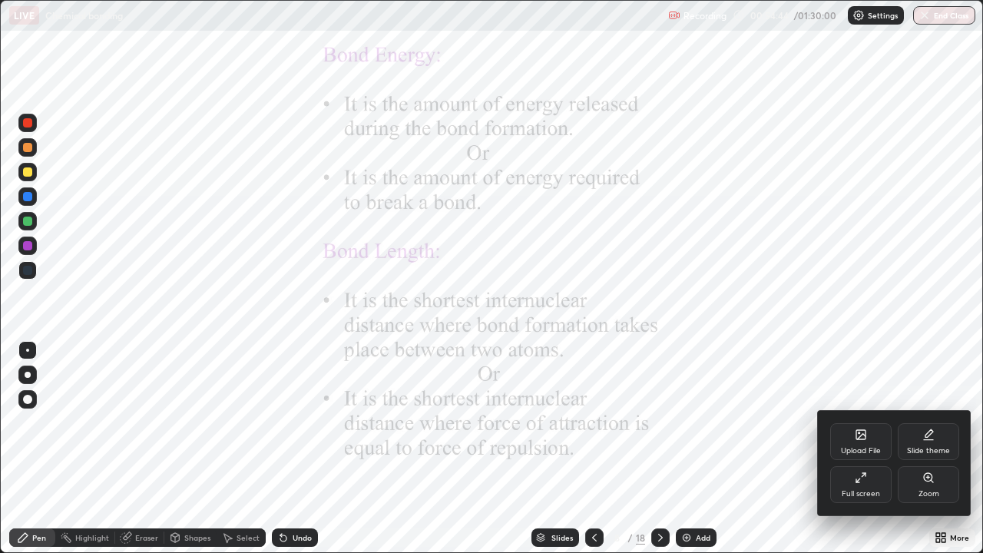
click at [929, 449] on div "Zoom" at bounding box center [929, 494] width 21 height 8
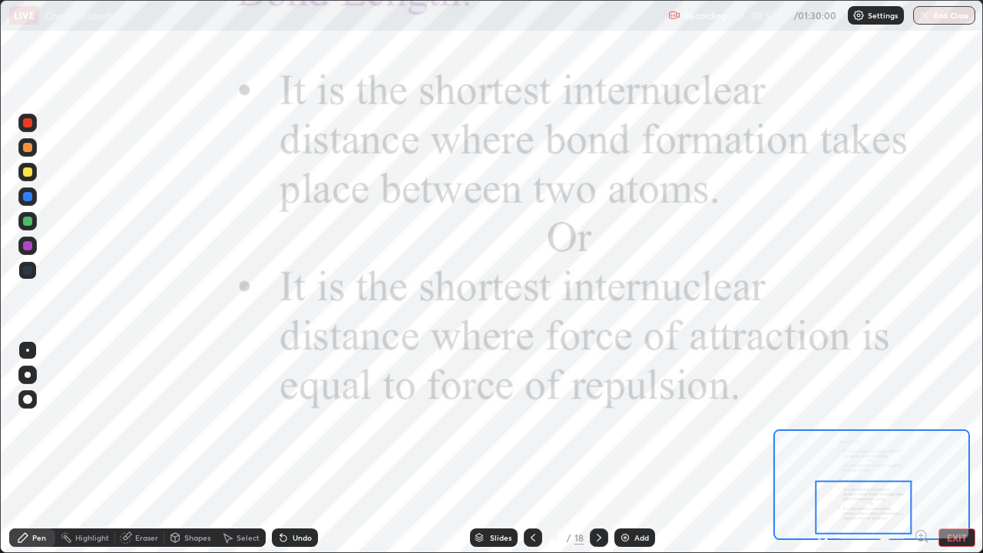
click at [598, 449] on icon at bounding box center [599, 537] width 12 height 12
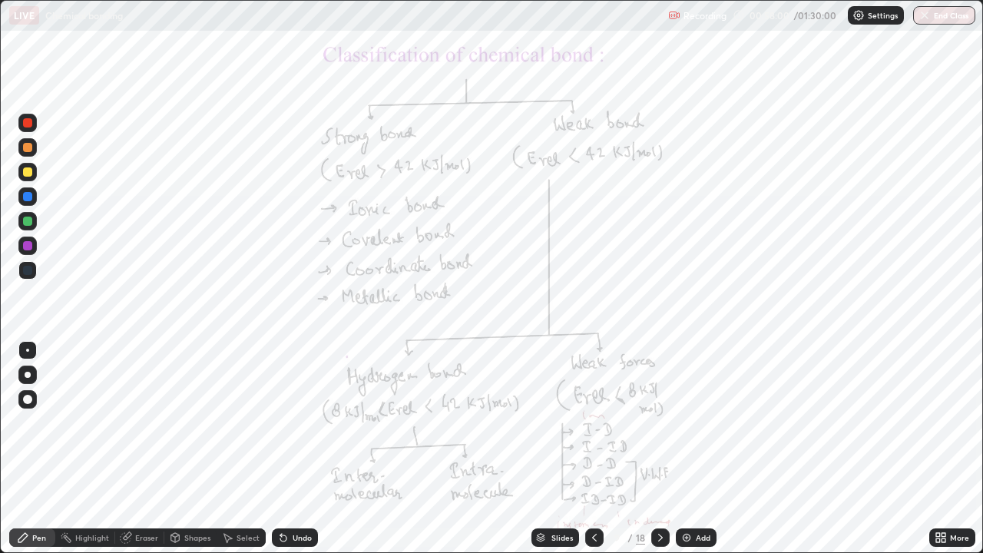
click at [937, 449] on icon at bounding box center [938, 535] width 4 height 4
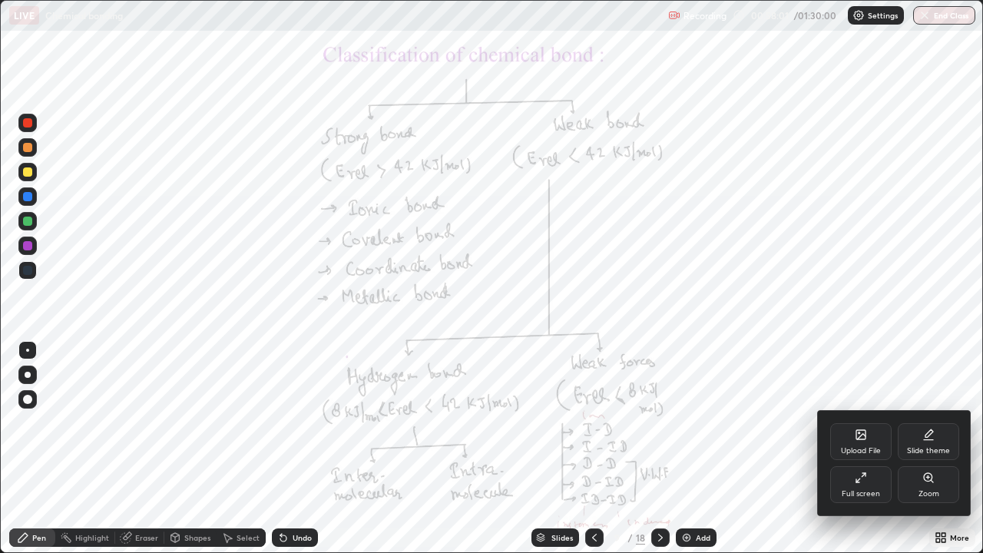
click at [918, 449] on div "Zoom" at bounding box center [928, 484] width 61 height 37
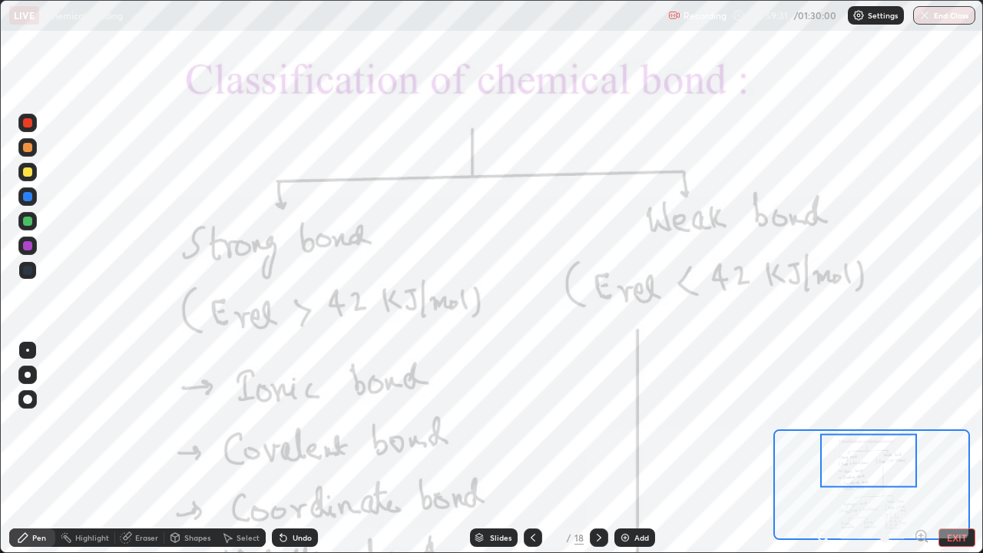
click at [29, 222] on div at bounding box center [27, 221] width 9 height 9
click at [487, 389] on p "Undo" at bounding box center [497, 390] width 23 height 12
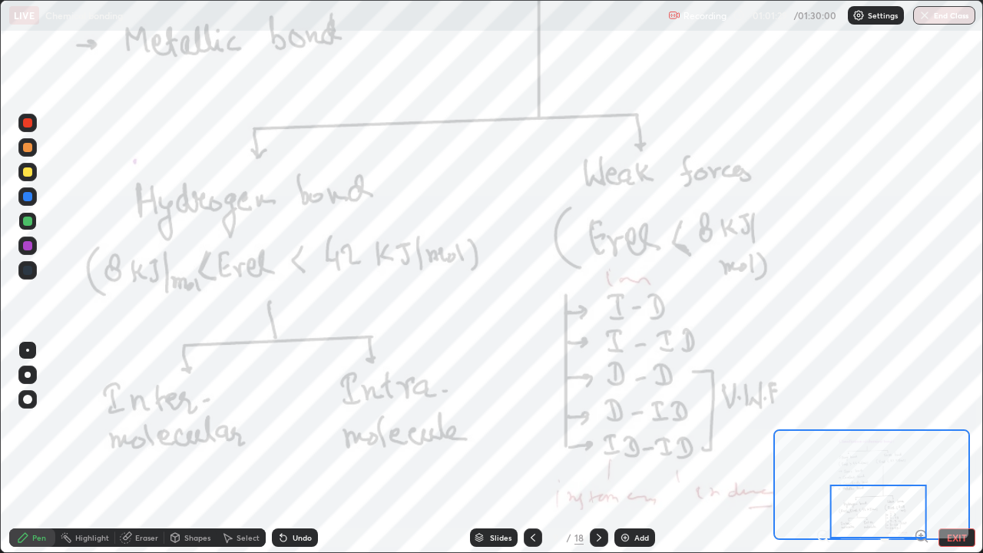
click at [26, 200] on div at bounding box center [27, 196] width 9 height 9
click at [28, 223] on div at bounding box center [27, 221] width 9 height 9
click at [599, 449] on icon at bounding box center [599, 537] width 12 height 12
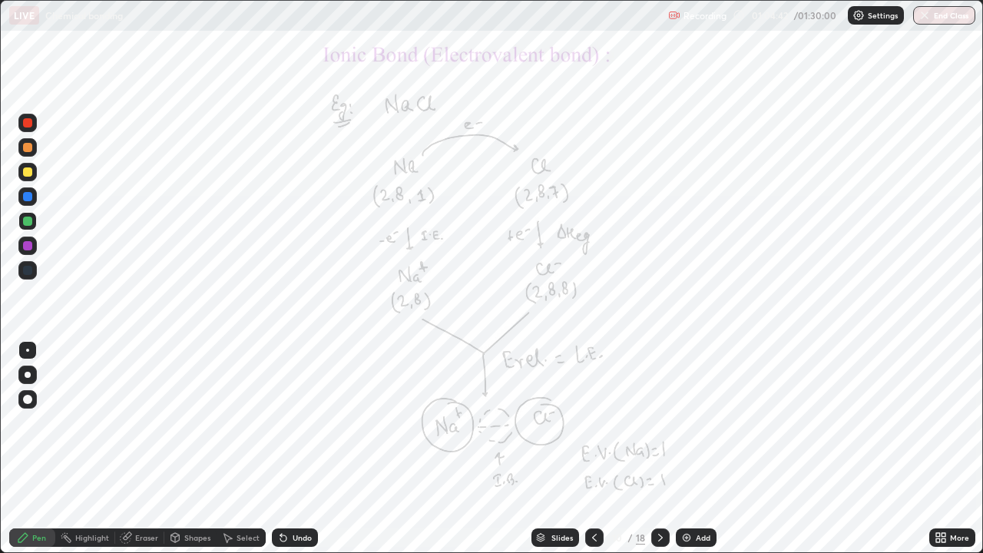
click at [585, 449] on div at bounding box center [594, 537] width 18 height 31
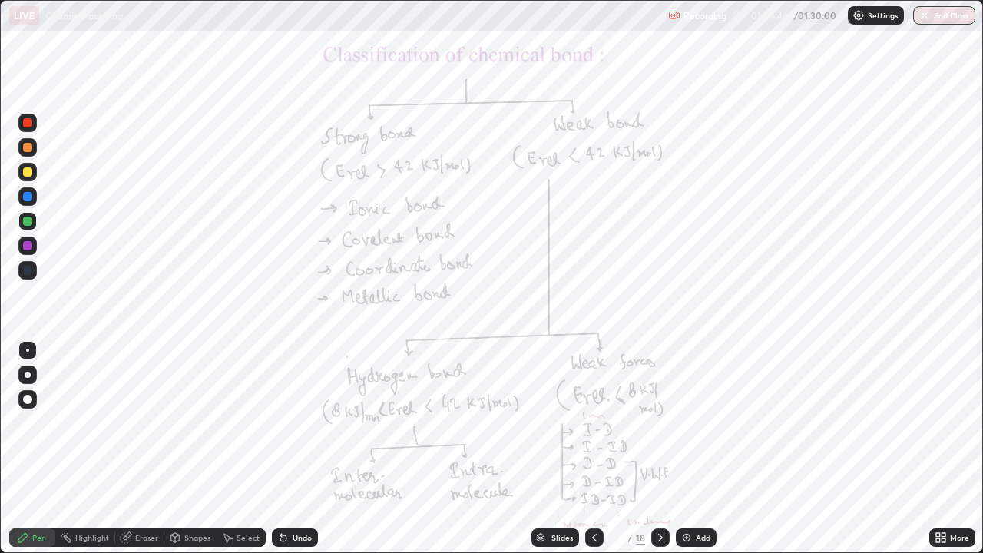
click at [937, 449] on icon at bounding box center [938, 535] width 4 height 4
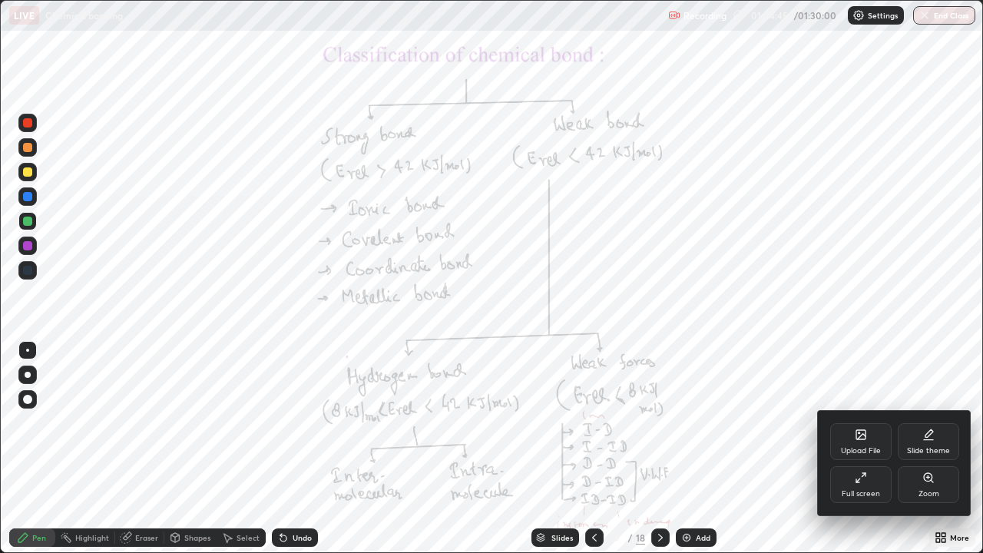
click at [922, 449] on div "Zoom" at bounding box center [928, 484] width 61 height 37
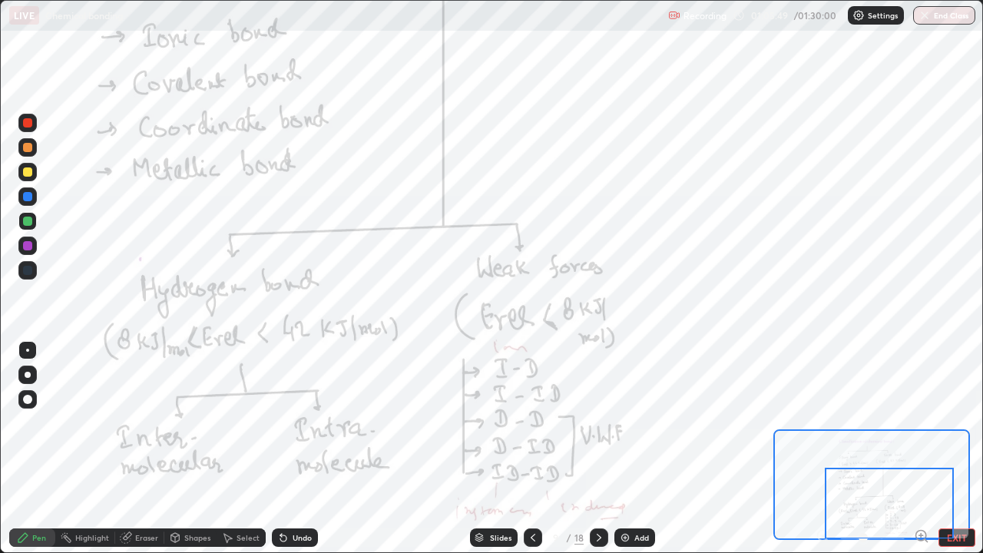
click at [598, 449] on icon at bounding box center [599, 537] width 12 height 12
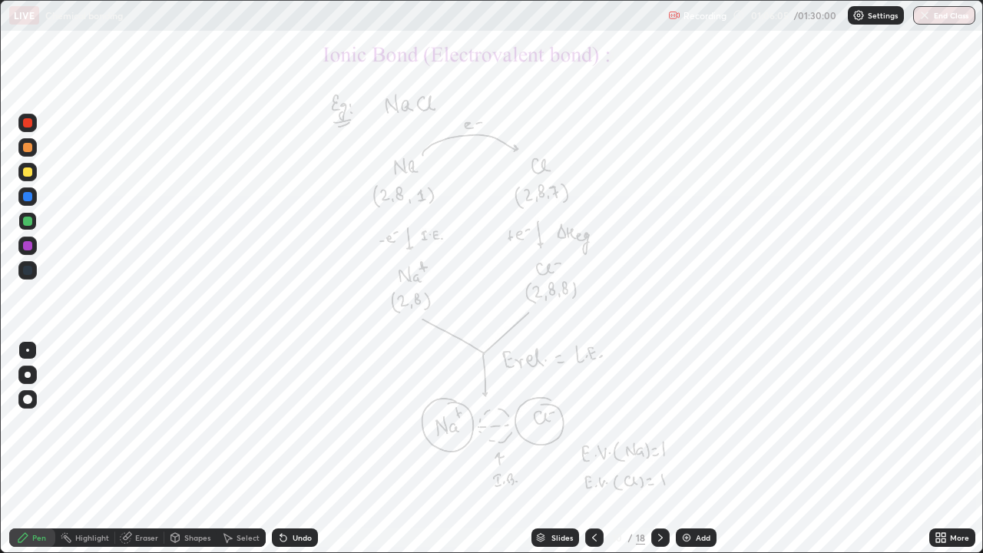
click at [659, 449] on icon at bounding box center [660, 537] width 12 height 12
click at [930, 449] on div "More" at bounding box center [952, 537] width 46 height 31
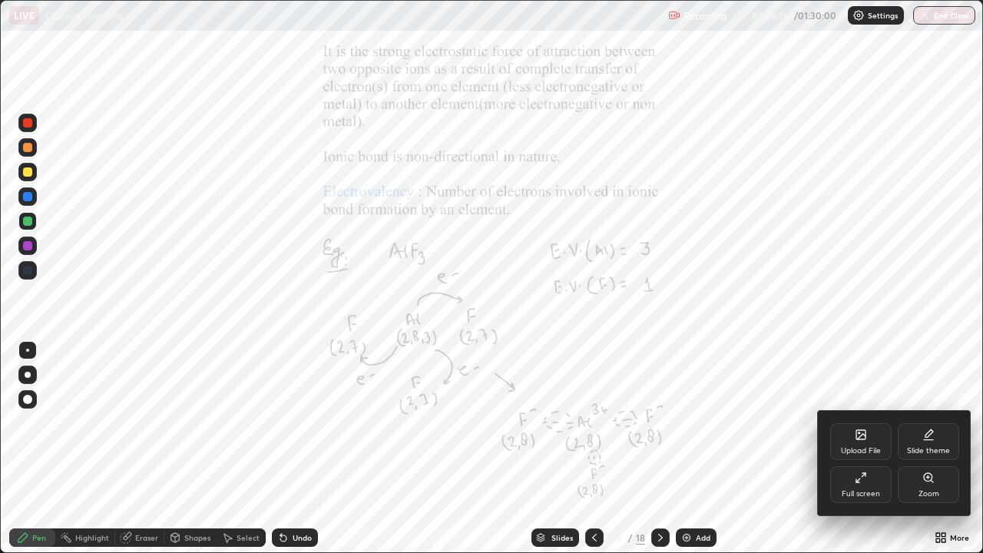
click at [921, 449] on div "Zoom" at bounding box center [929, 494] width 21 height 8
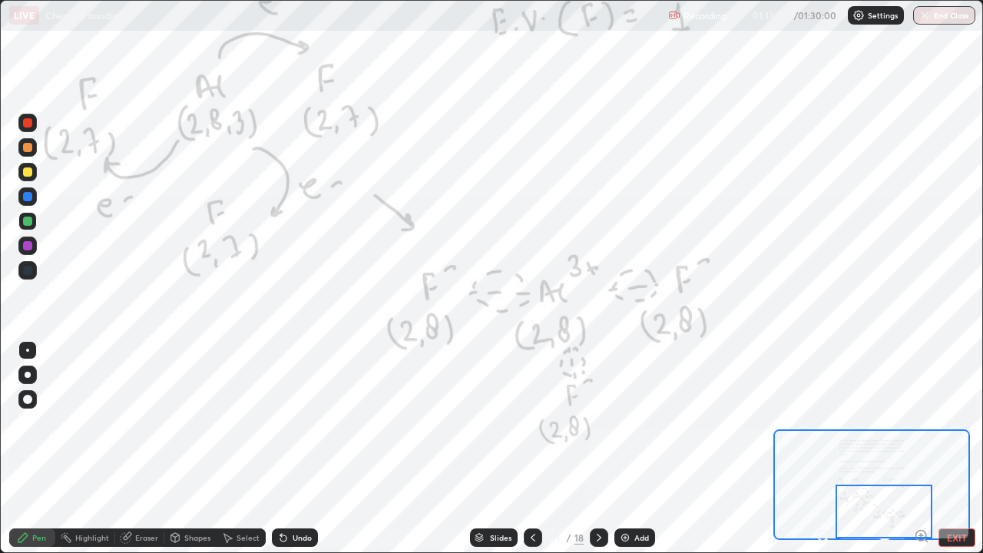
click at [591, 449] on div at bounding box center [599, 537] width 18 height 18
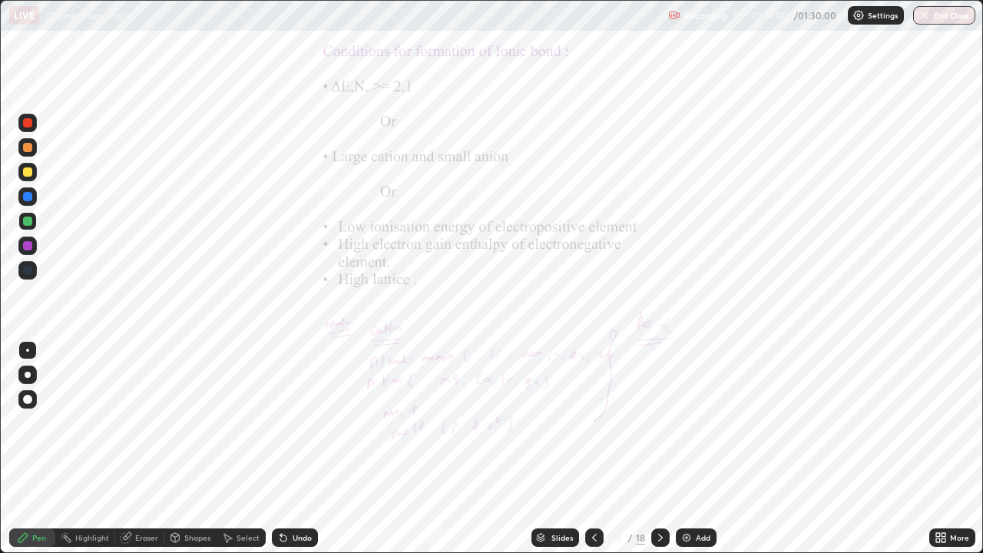
click at [591, 449] on div at bounding box center [594, 537] width 18 height 31
click at [660, 449] on icon at bounding box center [660, 538] width 5 height 8
click at [934, 449] on div "More" at bounding box center [952, 537] width 46 height 18
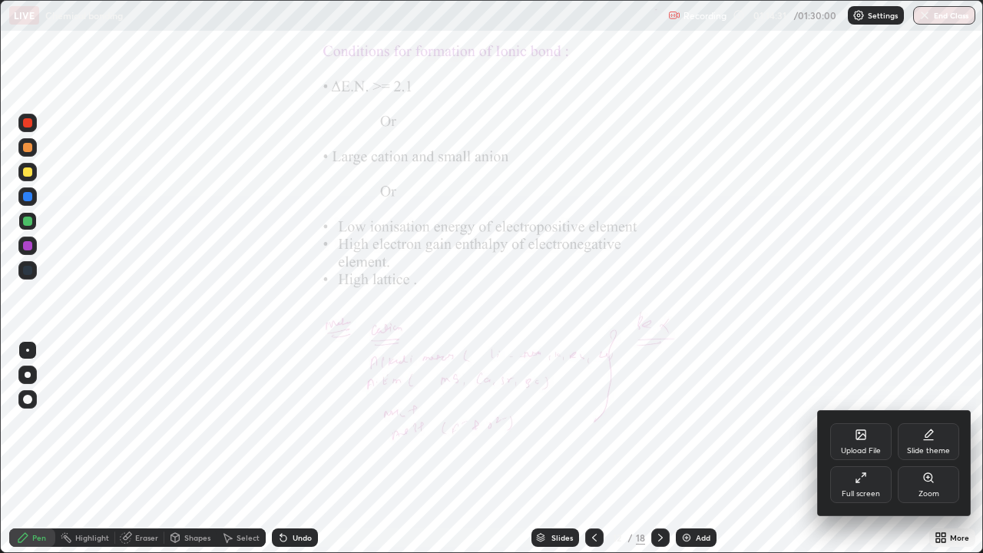
click at [921, 449] on div "Zoom" at bounding box center [929, 494] width 21 height 8
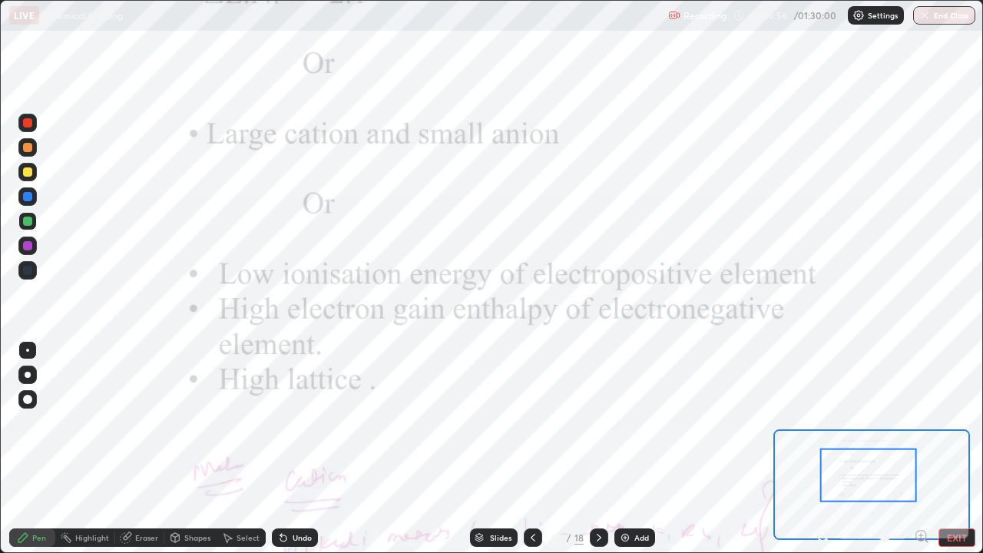
click at [27, 267] on div at bounding box center [27, 270] width 9 height 9
click at [627, 449] on img at bounding box center [625, 537] width 12 height 12
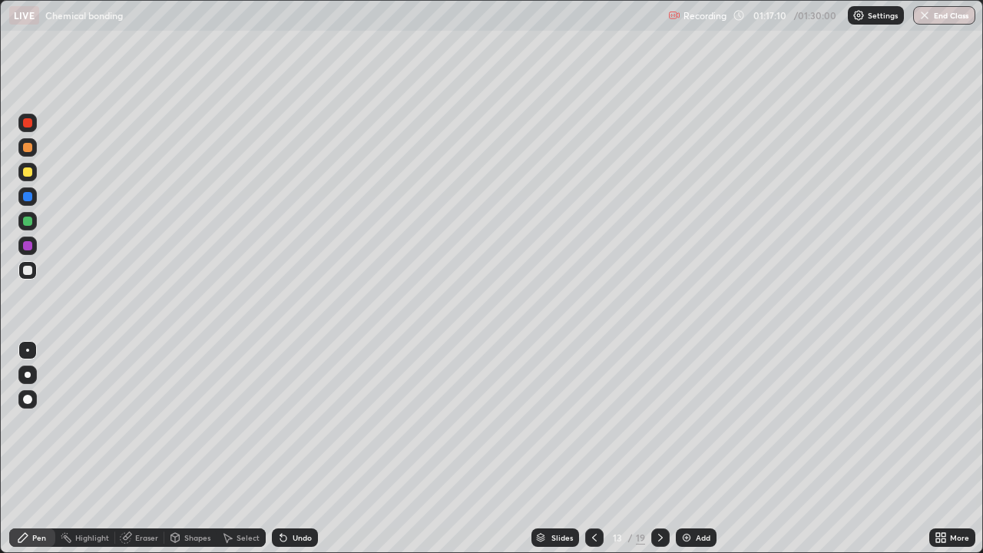
click at [28, 222] on div at bounding box center [27, 221] width 9 height 9
click at [280, 449] on icon at bounding box center [281, 535] width 2 height 2
click at [590, 449] on icon at bounding box center [594, 537] width 12 height 12
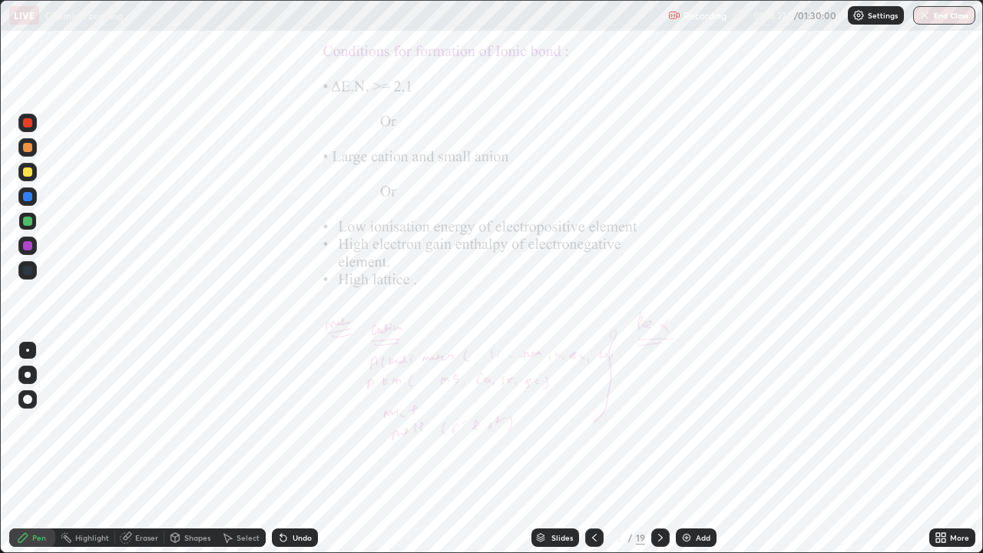
click at [938, 449] on icon at bounding box center [938, 535] width 4 height 4
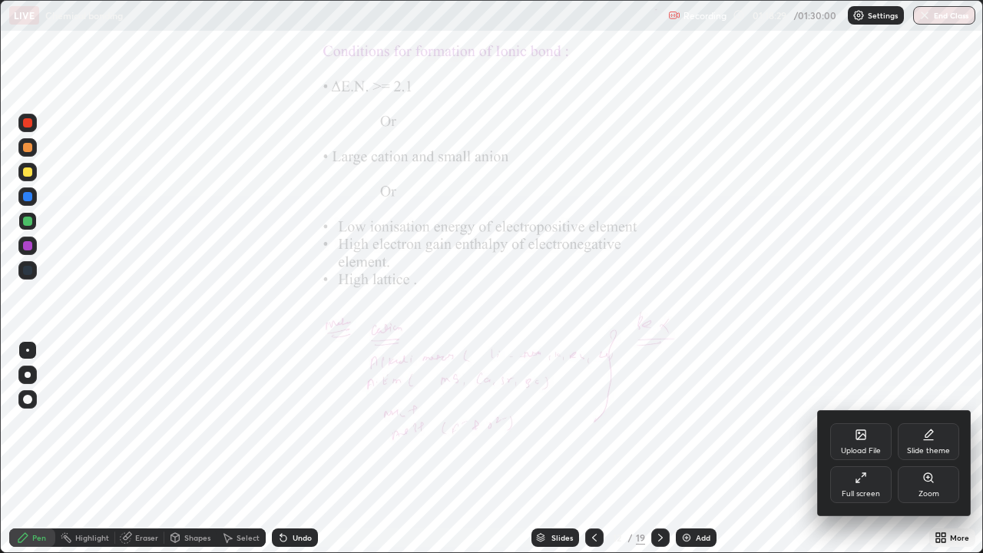
click at [919, 449] on div "Zoom" at bounding box center [929, 494] width 21 height 8
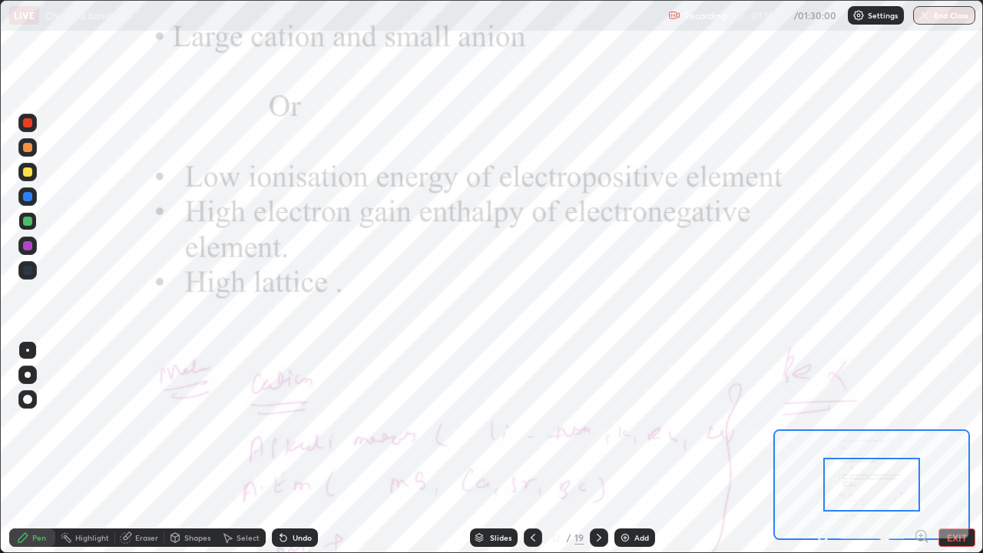
click at [25, 245] on div at bounding box center [27, 245] width 9 height 9
click at [28, 270] on div at bounding box center [27, 270] width 9 height 9
click at [597, 449] on icon at bounding box center [599, 538] width 5 height 8
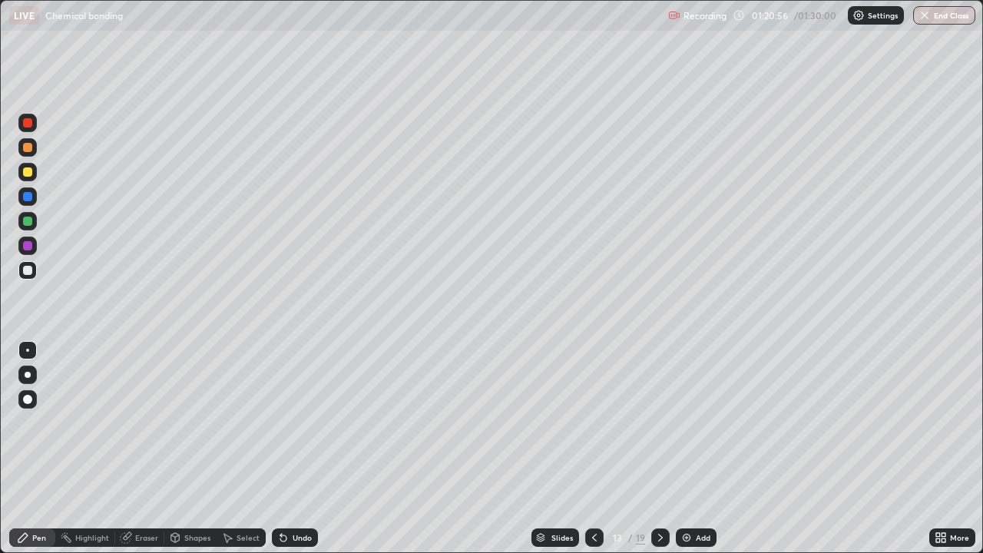
click at [657, 449] on icon at bounding box center [660, 537] width 12 height 12
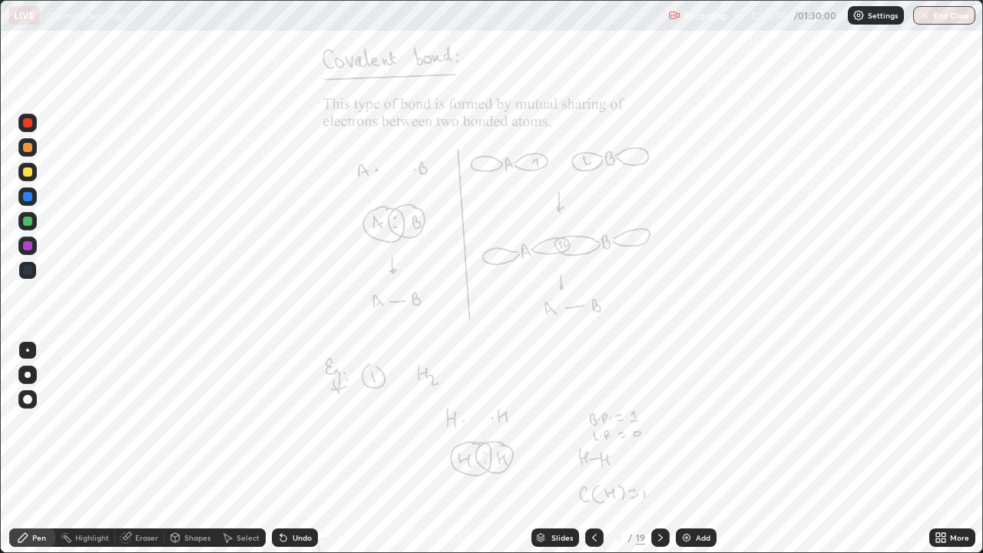
click at [930, 449] on div "More" at bounding box center [952, 537] width 46 height 18
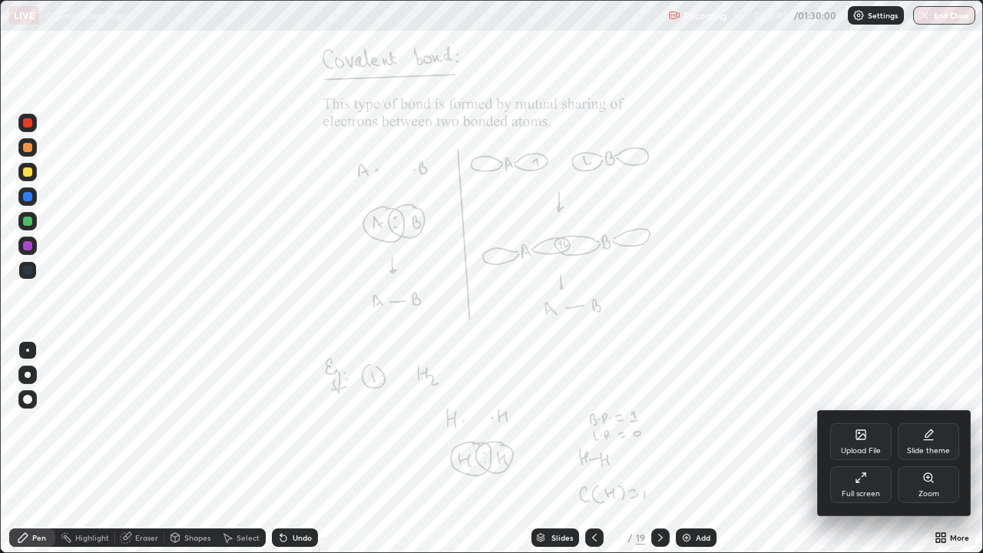
click at [915, 449] on div "Zoom" at bounding box center [928, 484] width 61 height 37
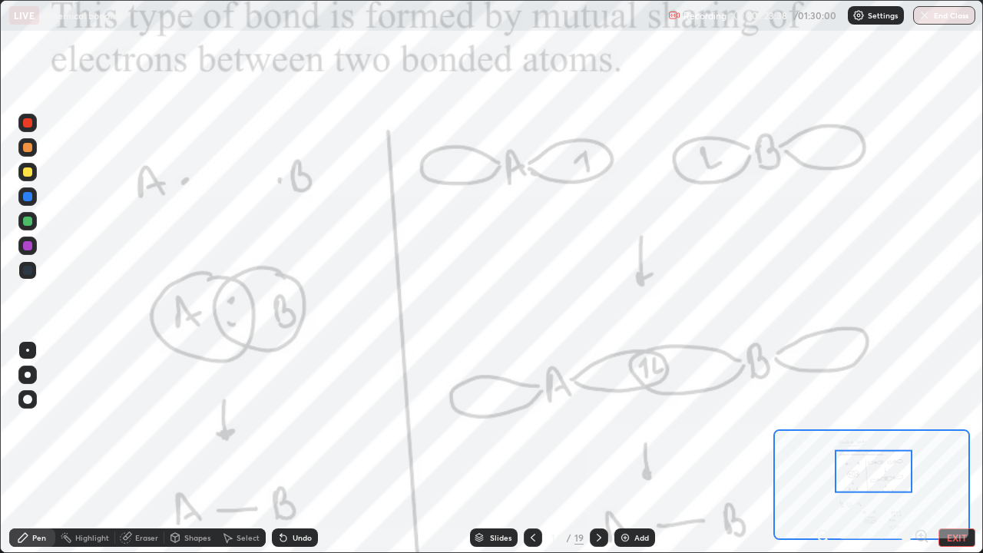
click at [28, 222] on div at bounding box center [27, 221] width 9 height 9
click at [236, 449] on div "Select" at bounding box center [241, 537] width 49 height 31
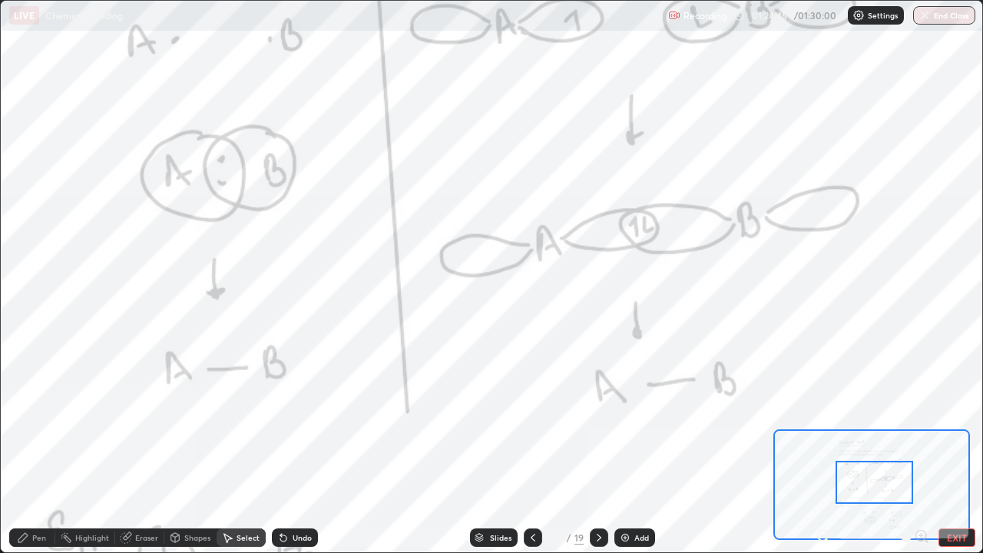
click at [592, 449] on div at bounding box center [599, 537] width 18 height 18
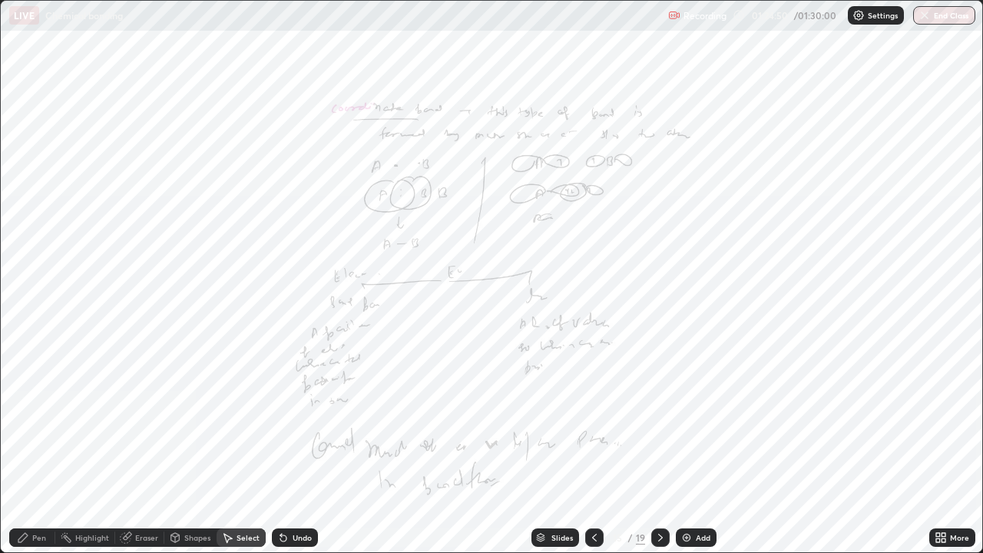
click at [659, 449] on icon at bounding box center [660, 537] width 12 height 12
click at [937, 449] on icon at bounding box center [938, 535] width 4 height 4
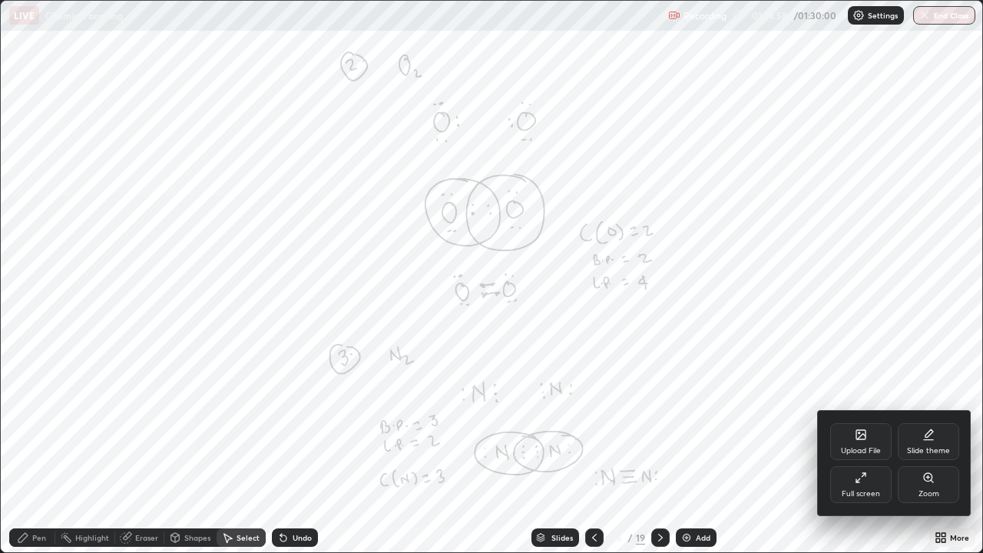
click at [926, 449] on div "Zoom" at bounding box center [929, 494] width 21 height 8
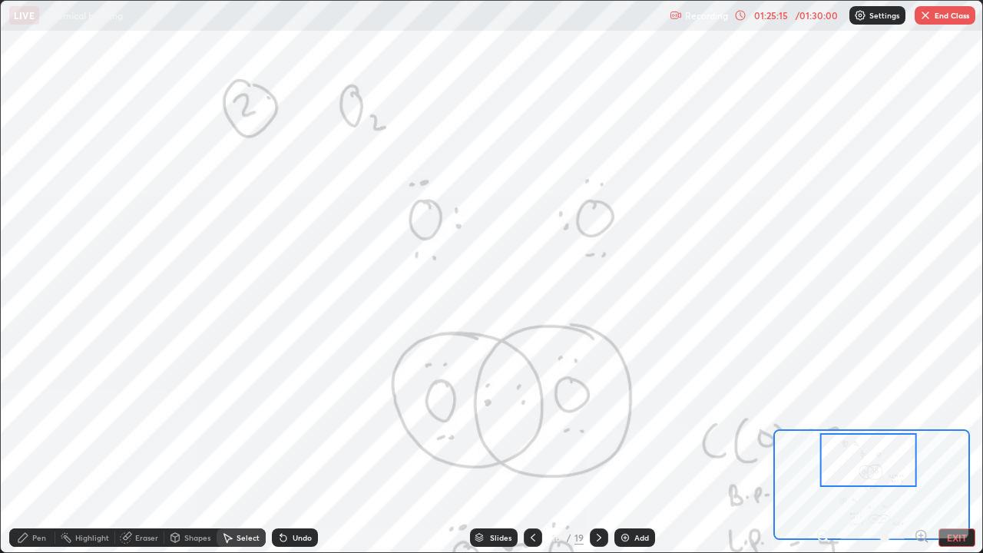
click at [601, 449] on icon at bounding box center [599, 537] width 12 height 12
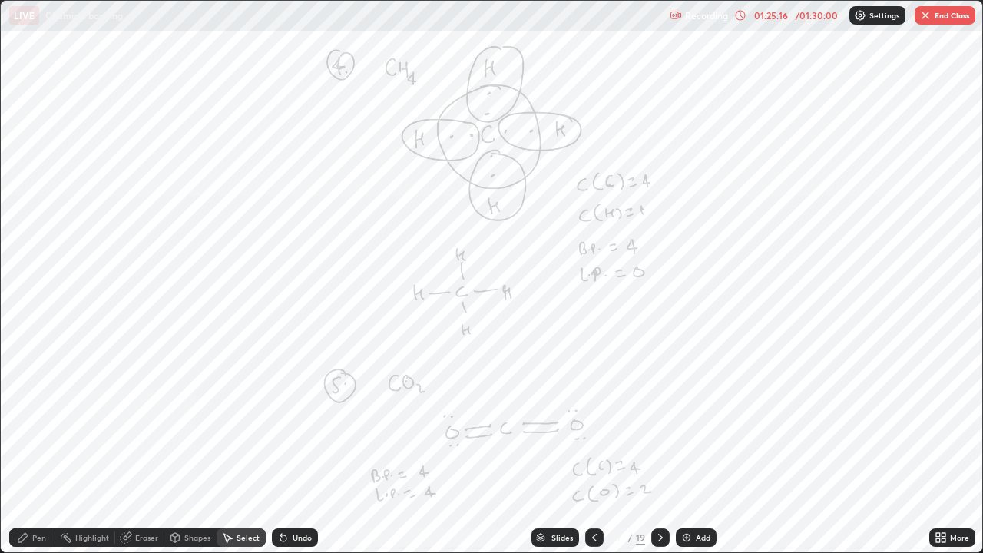
click at [651, 449] on div at bounding box center [660, 537] width 18 height 18
click at [657, 449] on icon at bounding box center [660, 537] width 12 height 12
click at [591, 449] on icon at bounding box center [594, 537] width 12 height 12
click at [938, 449] on icon at bounding box center [938, 535] width 4 height 4
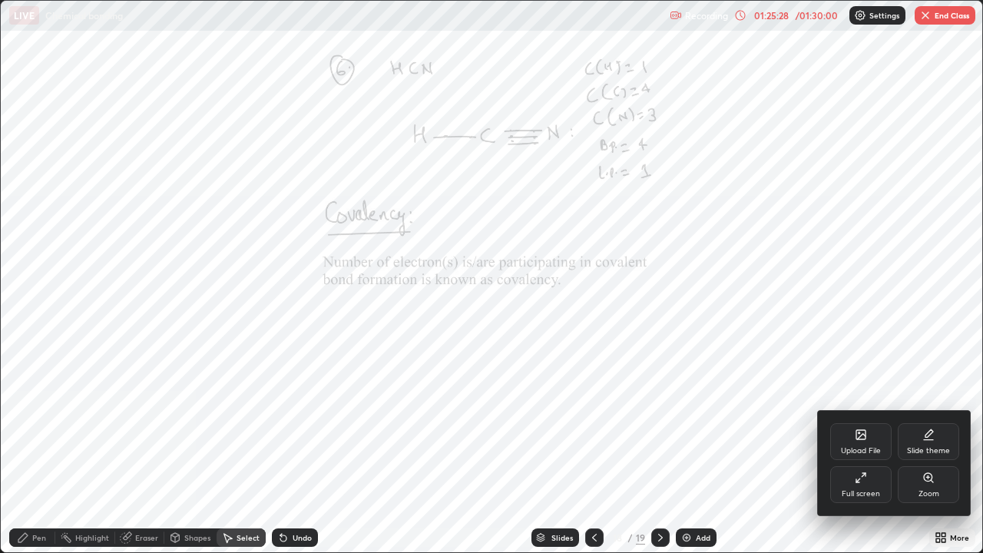
click at [921, 449] on div "Zoom" at bounding box center [928, 484] width 61 height 37
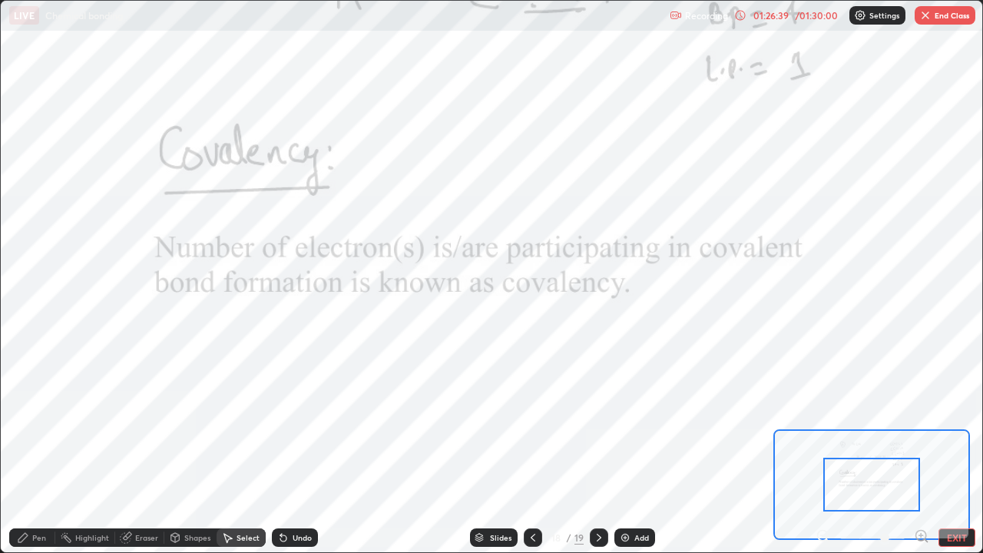
click at [597, 449] on icon at bounding box center [599, 537] width 12 height 12
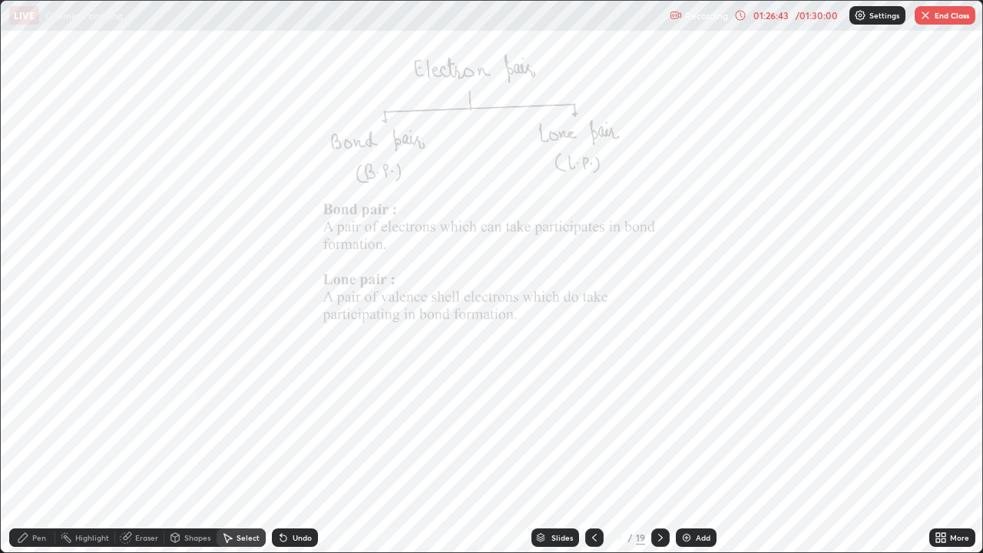
click at [938, 449] on icon at bounding box center [938, 535] width 4 height 4
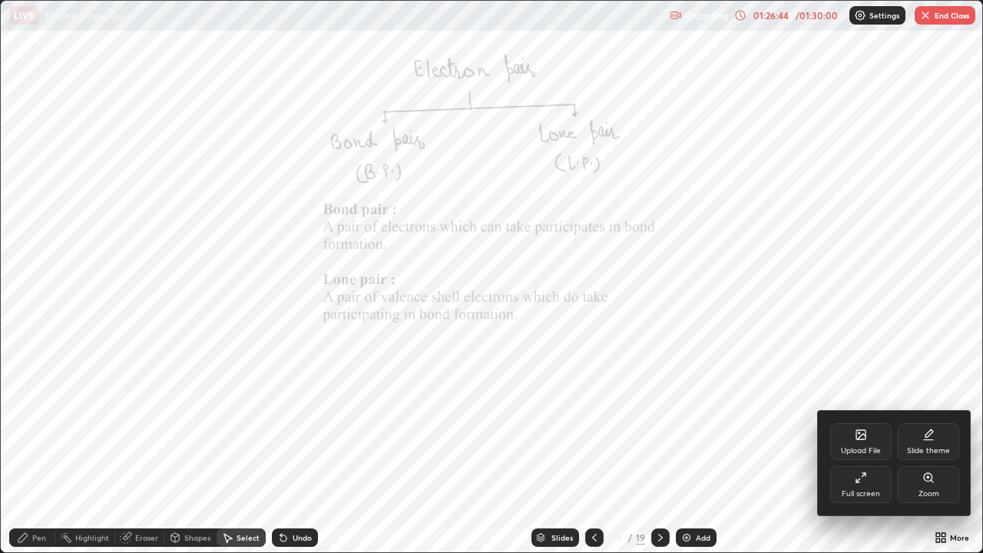
click at [915, 449] on div "Zoom" at bounding box center [928, 484] width 61 height 37
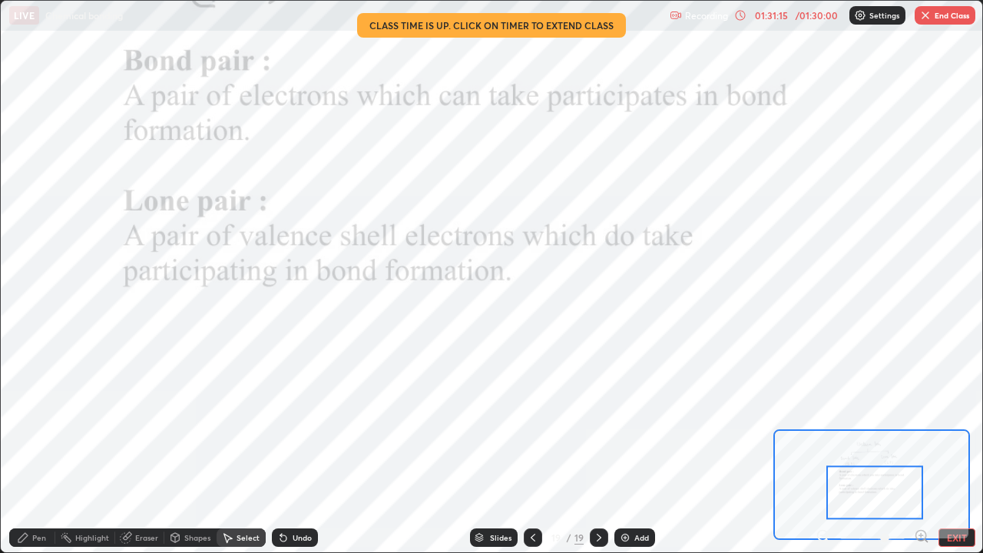
click at [614, 449] on div "Add" at bounding box center [634, 537] width 41 height 18
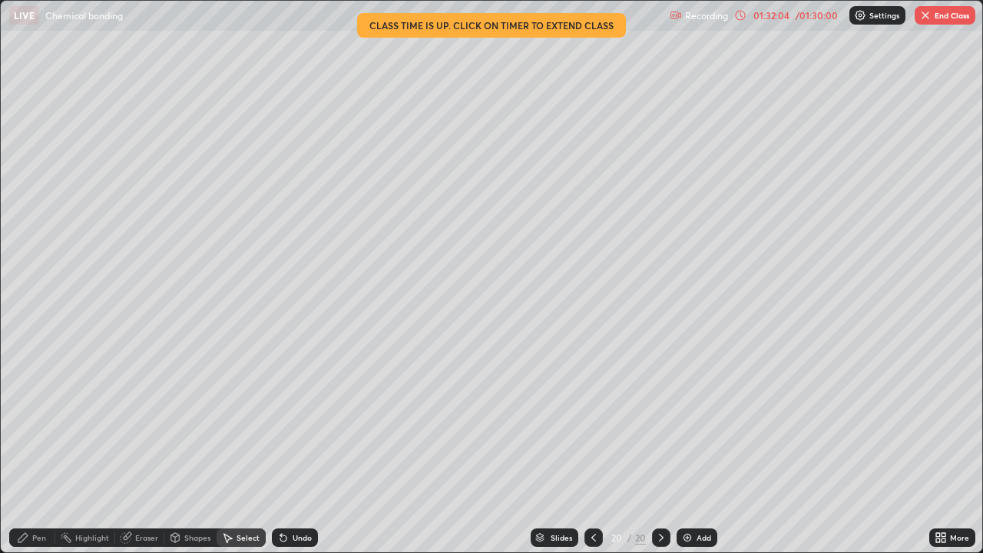
click at [31, 449] on div "Pen" at bounding box center [32, 537] width 46 height 18
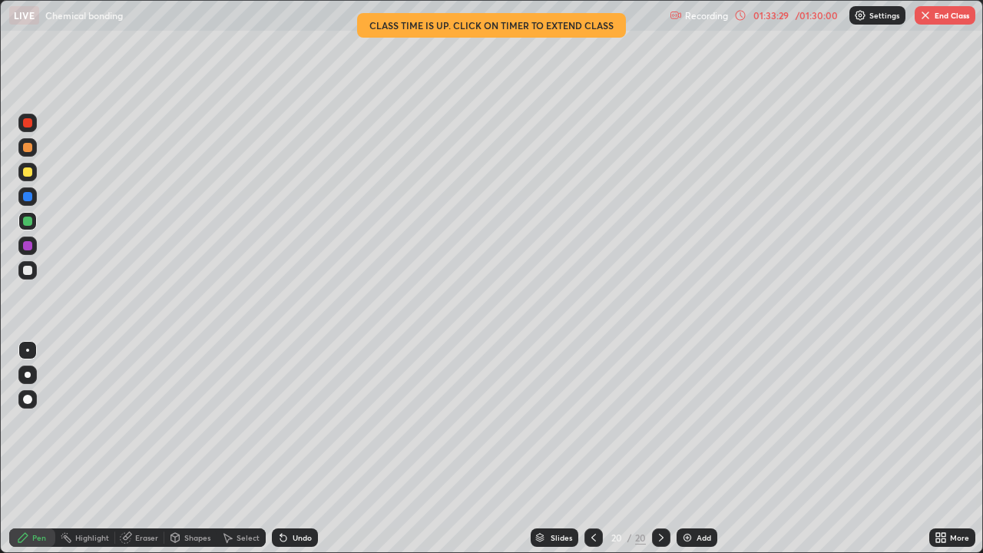
click at [28, 268] on div at bounding box center [27, 270] width 9 height 9
click at [280, 449] on icon at bounding box center [283, 538] width 6 height 6
click at [280, 449] on icon at bounding box center [281, 535] width 2 height 2
click at [681, 449] on img at bounding box center [687, 537] width 12 height 12
click at [28, 220] on div at bounding box center [27, 221] width 9 height 9
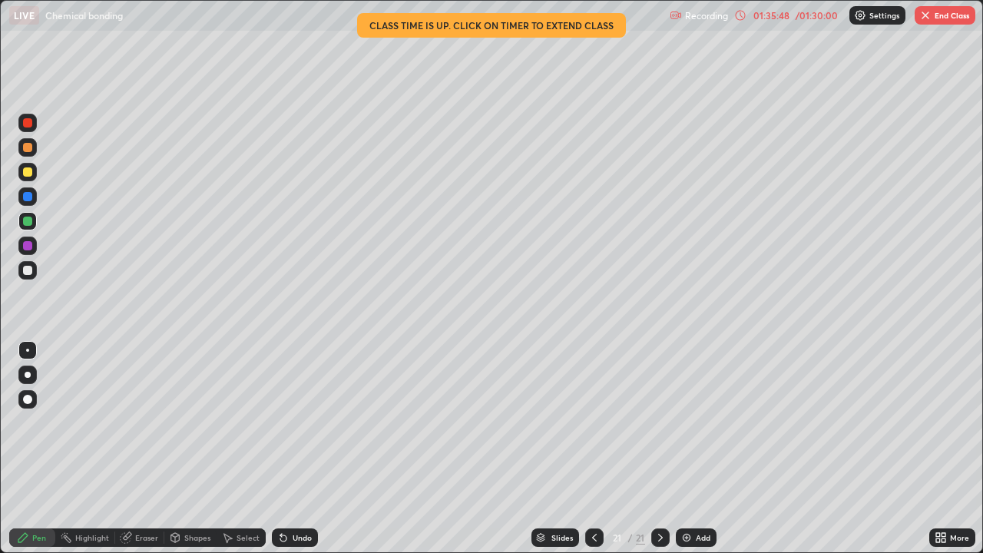
click at [28, 203] on div at bounding box center [27, 196] width 18 height 18
click at [25, 271] on div at bounding box center [27, 270] width 9 height 9
click at [280, 449] on icon at bounding box center [283, 538] width 6 height 6
click at [277, 449] on icon at bounding box center [283, 537] width 12 height 12
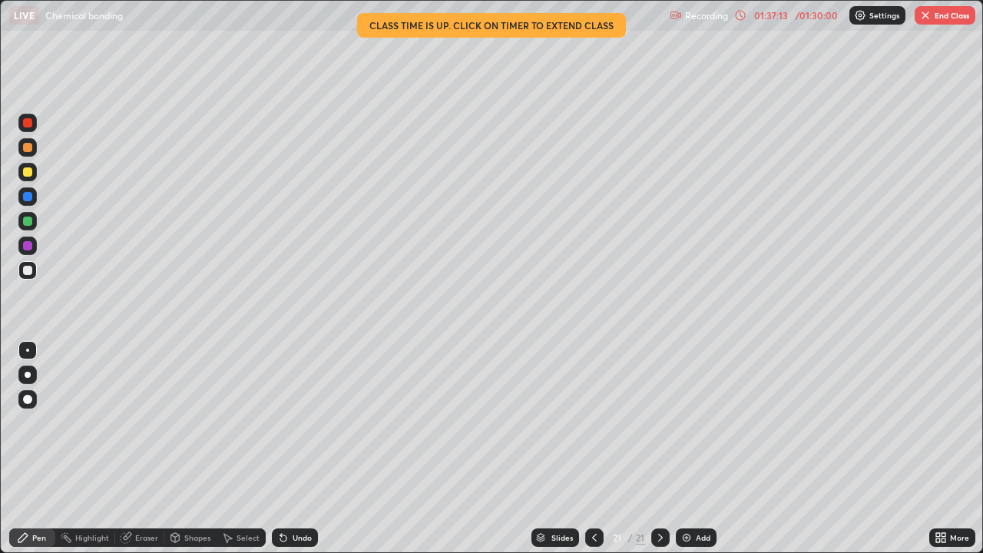
click at [289, 449] on div "Undo" at bounding box center [295, 537] width 46 height 18
click at [286, 449] on icon at bounding box center [283, 537] width 12 height 12
click at [280, 449] on icon at bounding box center [281, 535] width 2 height 2
click at [278, 449] on icon at bounding box center [283, 537] width 12 height 12
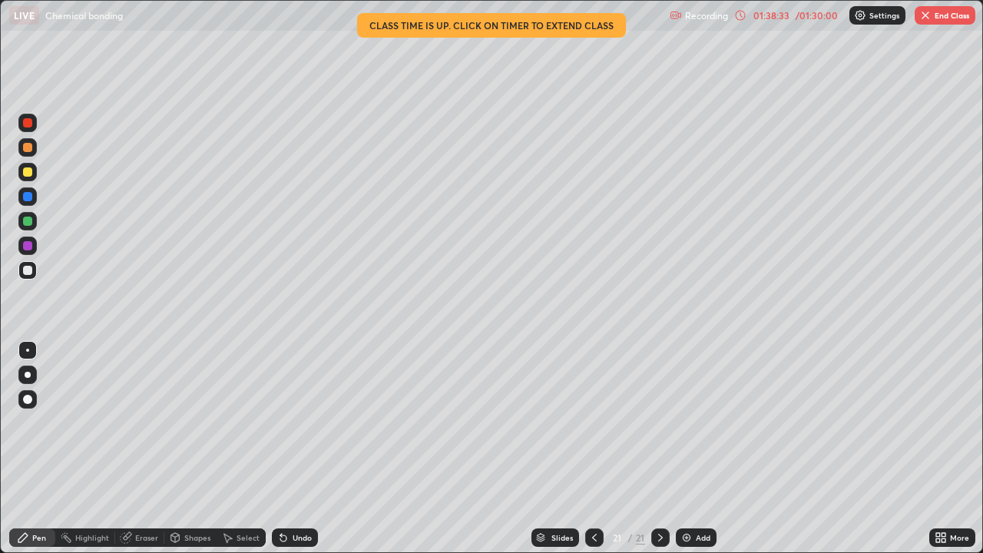
click at [588, 449] on div at bounding box center [594, 537] width 18 height 31
click at [28, 174] on div at bounding box center [27, 171] width 9 height 9
click at [656, 449] on div at bounding box center [660, 537] width 18 height 18
click at [588, 449] on icon at bounding box center [594, 537] width 12 height 12
click at [685, 449] on img at bounding box center [686, 537] width 12 height 12
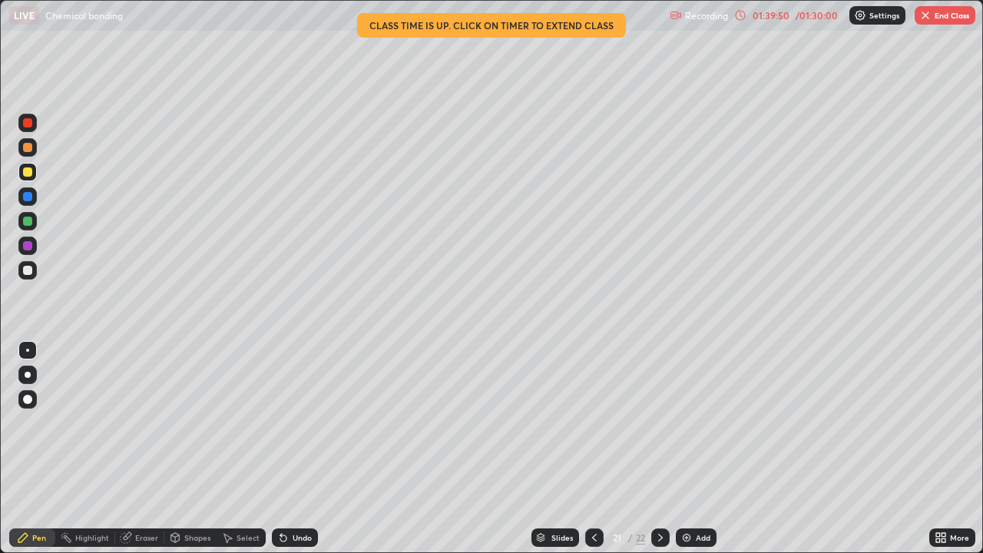
click at [594, 449] on icon at bounding box center [594, 537] width 12 height 12
click at [658, 449] on icon at bounding box center [660, 537] width 12 height 12
click at [659, 449] on icon at bounding box center [660, 538] width 5 height 8
click at [600, 449] on div at bounding box center [594, 537] width 18 height 18
click at [28, 223] on div at bounding box center [27, 221] width 9 height 9
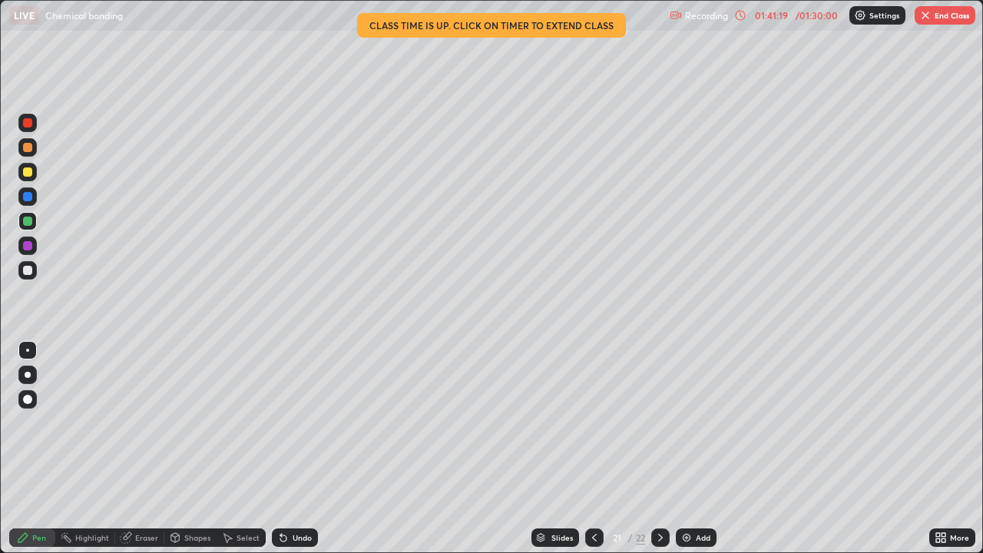
click at [26, 197] on div at bounding box center [27, 196] width 9 height 9
click at [125, 449] on icon at bounding box center [126, 537] width 12 height 12
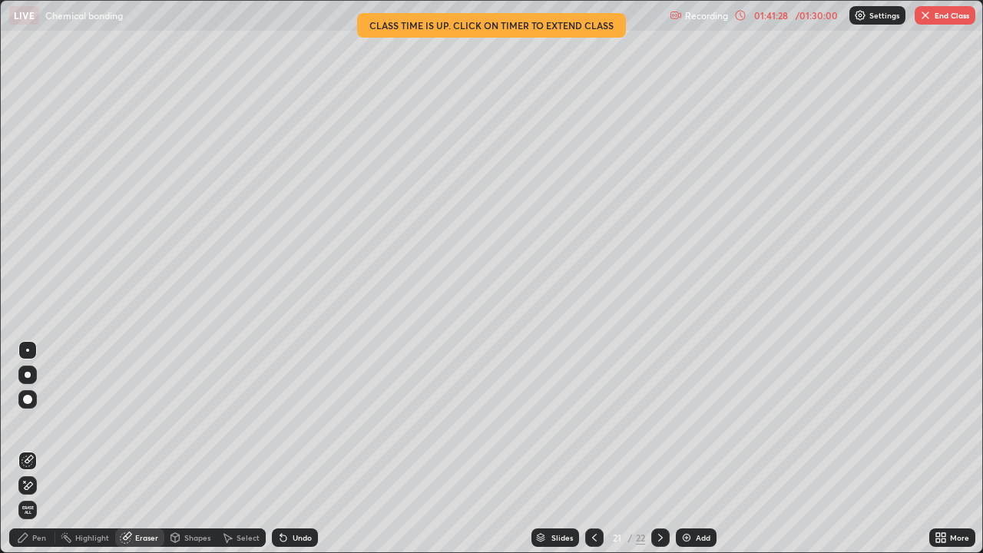
click at [38, 449] on div "Pen" at bounding box center [39, 538] width 14 height 8
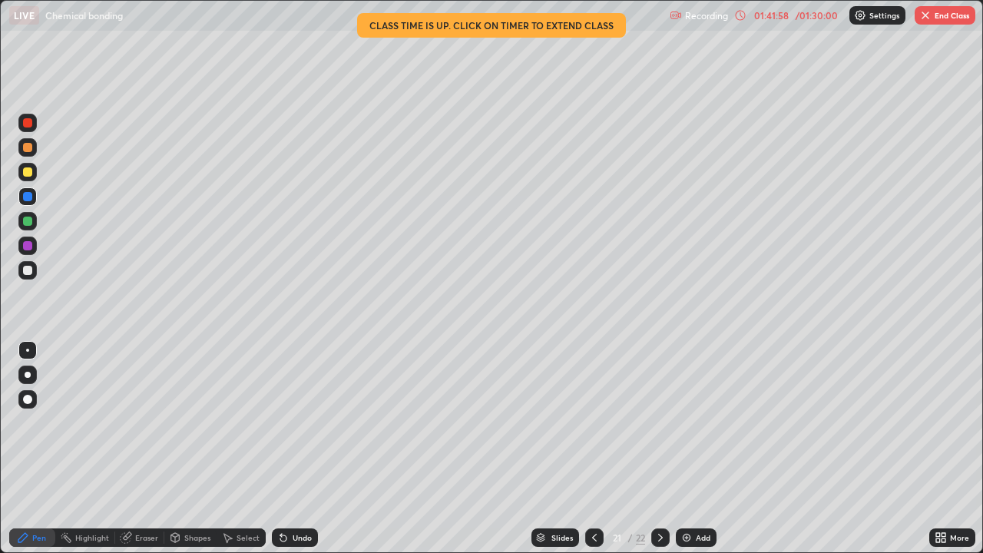
click at [28, 124] on div at bounding box center [27, 122] width 9 height 9
click at [935, 17] on button "End Class" at bounding box center [945, 15] width 61 height 18
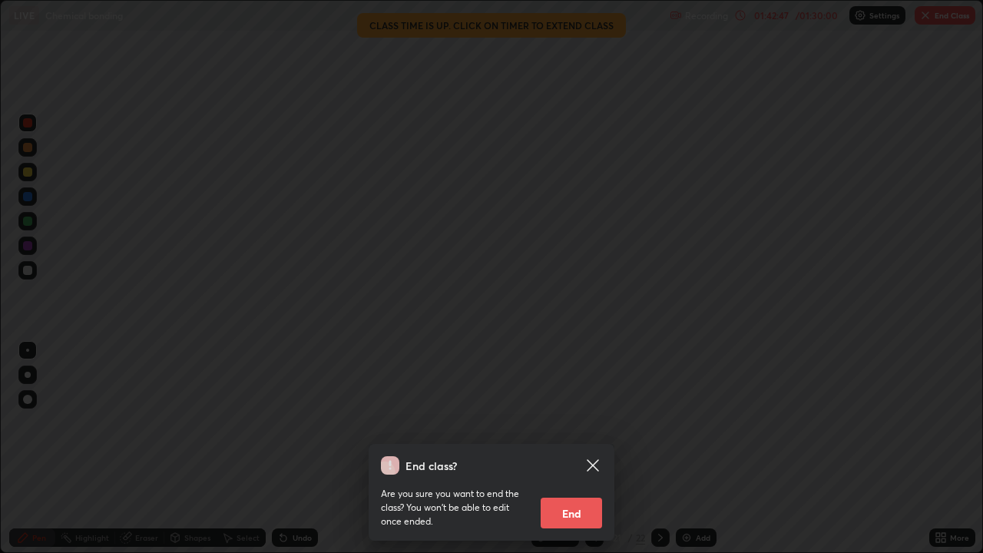
click at [578, 449] on button "End" at bounding box center [571, 513] width 61 height 31
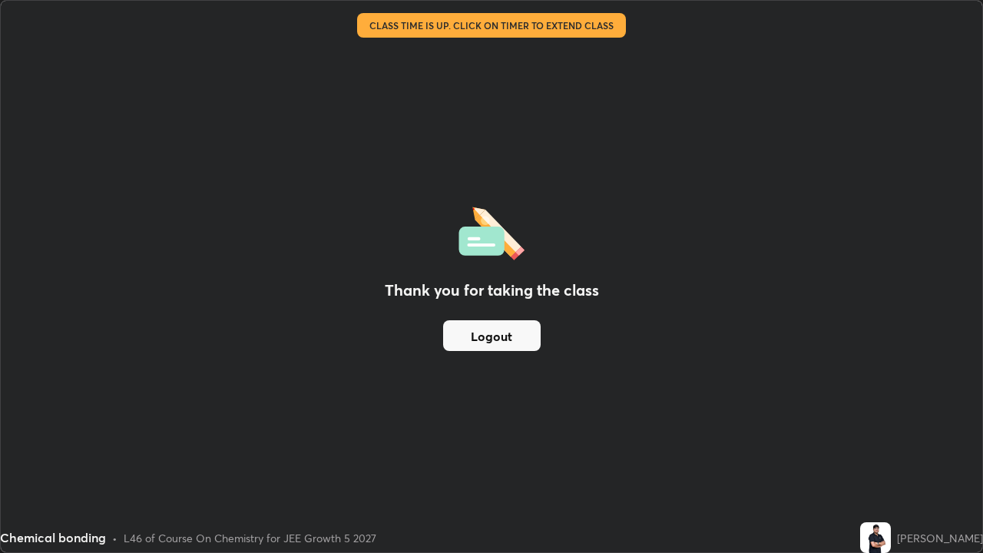
click at [485, 340] on button "Logout" at bounding box center [492, 335] width 98 height 31
